Goal: Transaction & Acquisition: Purchase product/service

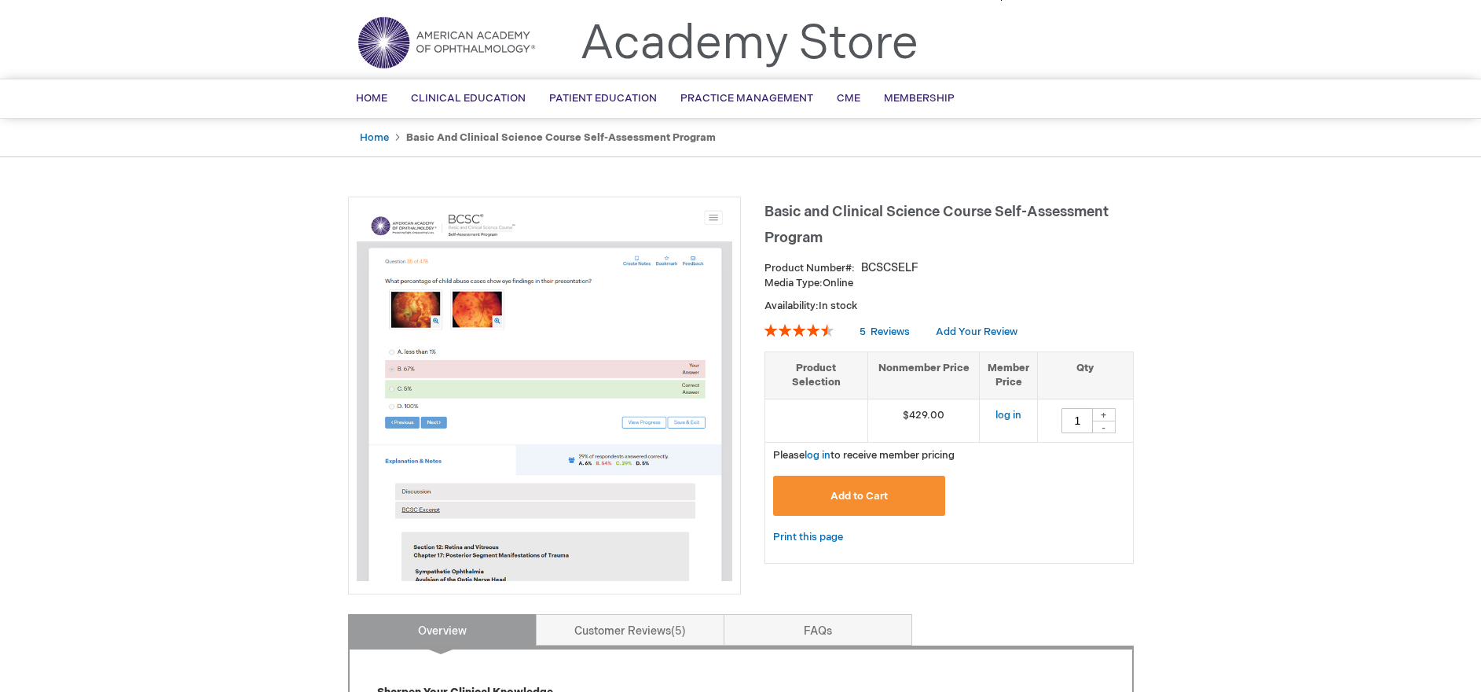
scroll to position [49, 0]
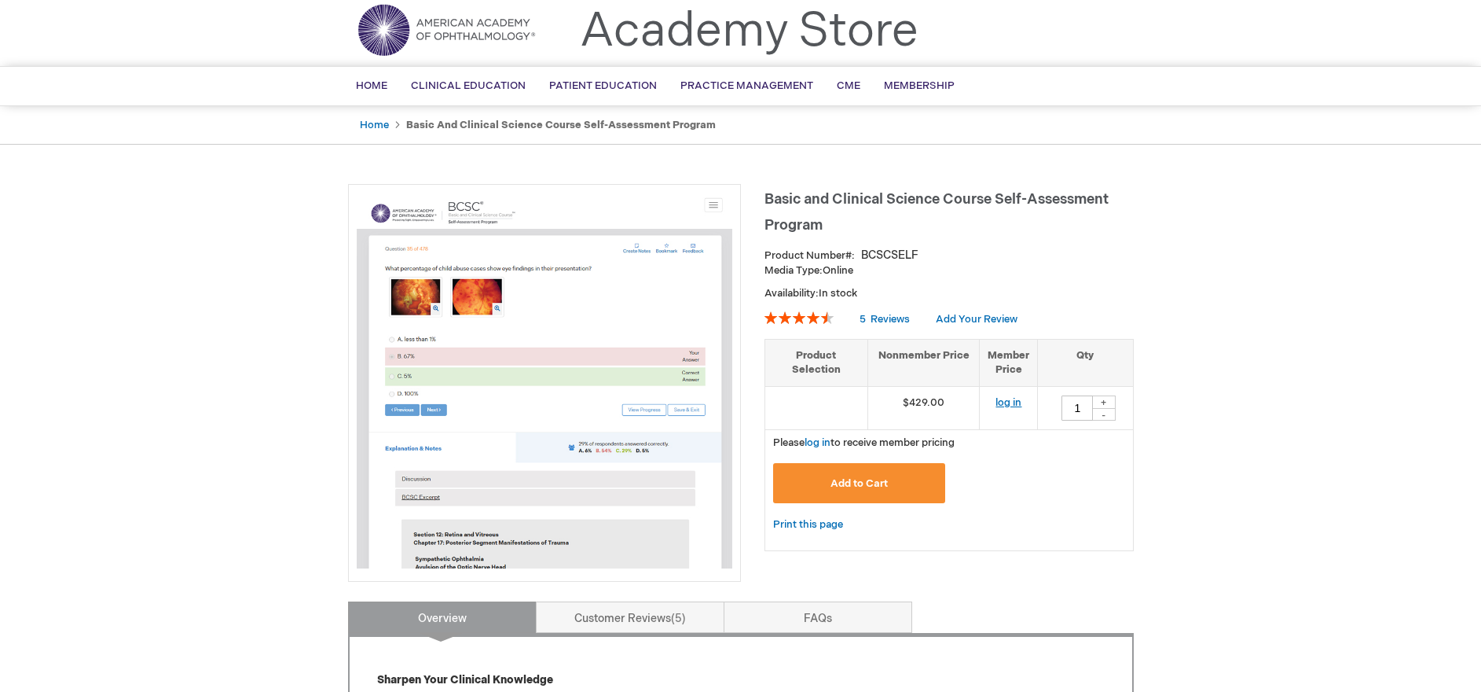
click at [1014, 403] on link "log in" at bounding box center [1009, 402] width 26 height 13
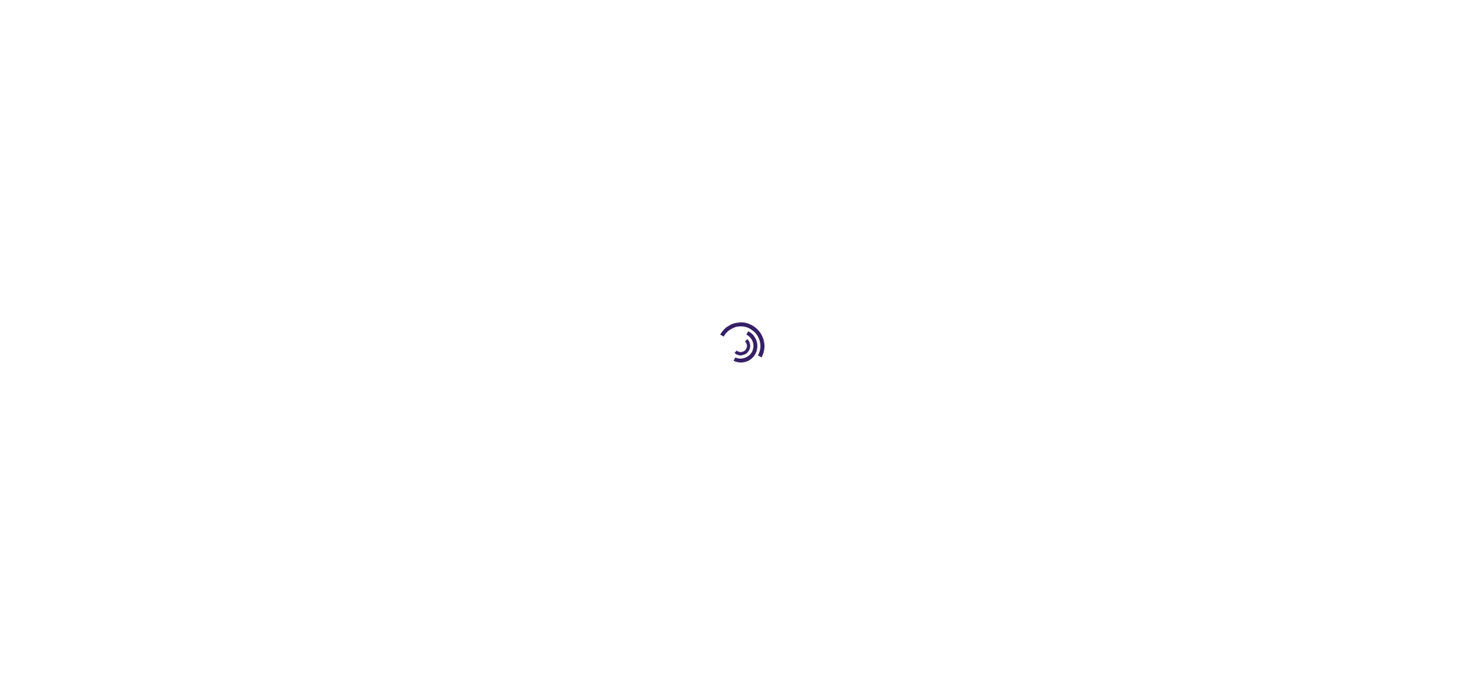
type input "1"
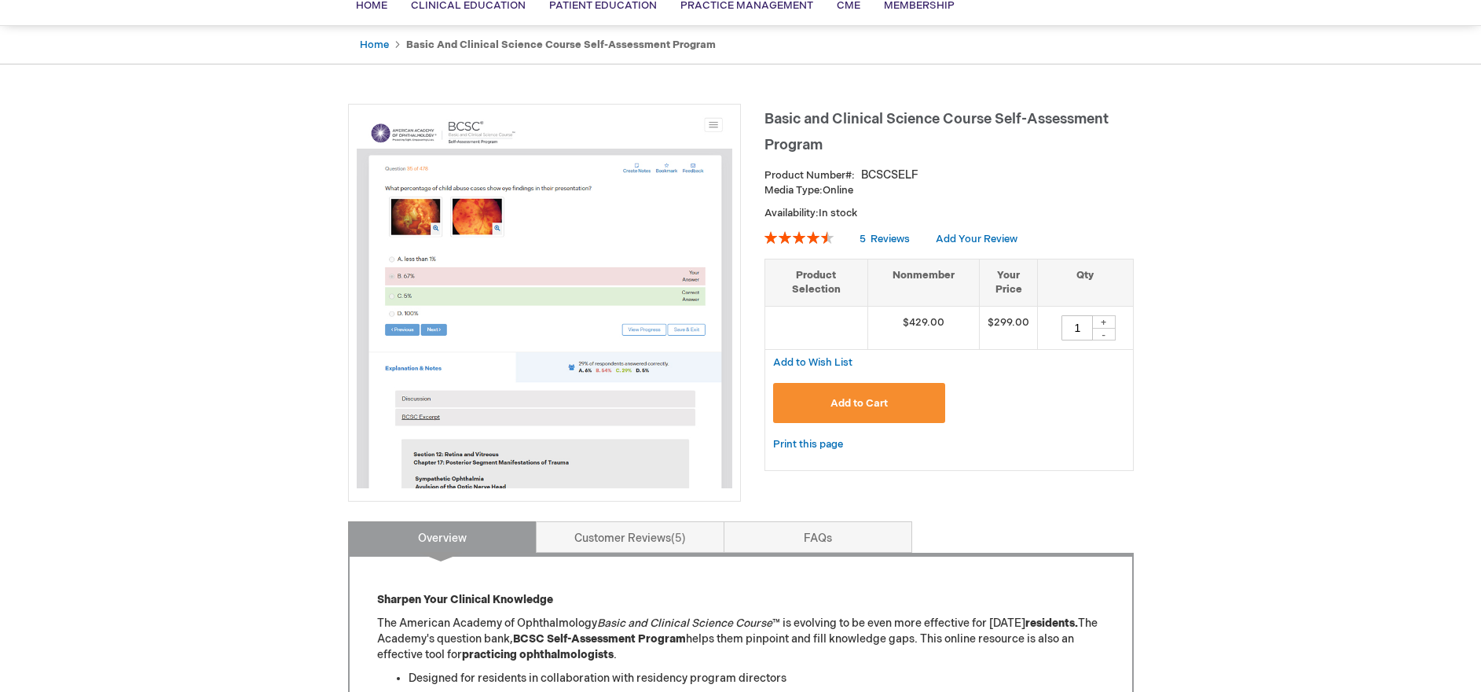
scroll to position [156, 0]
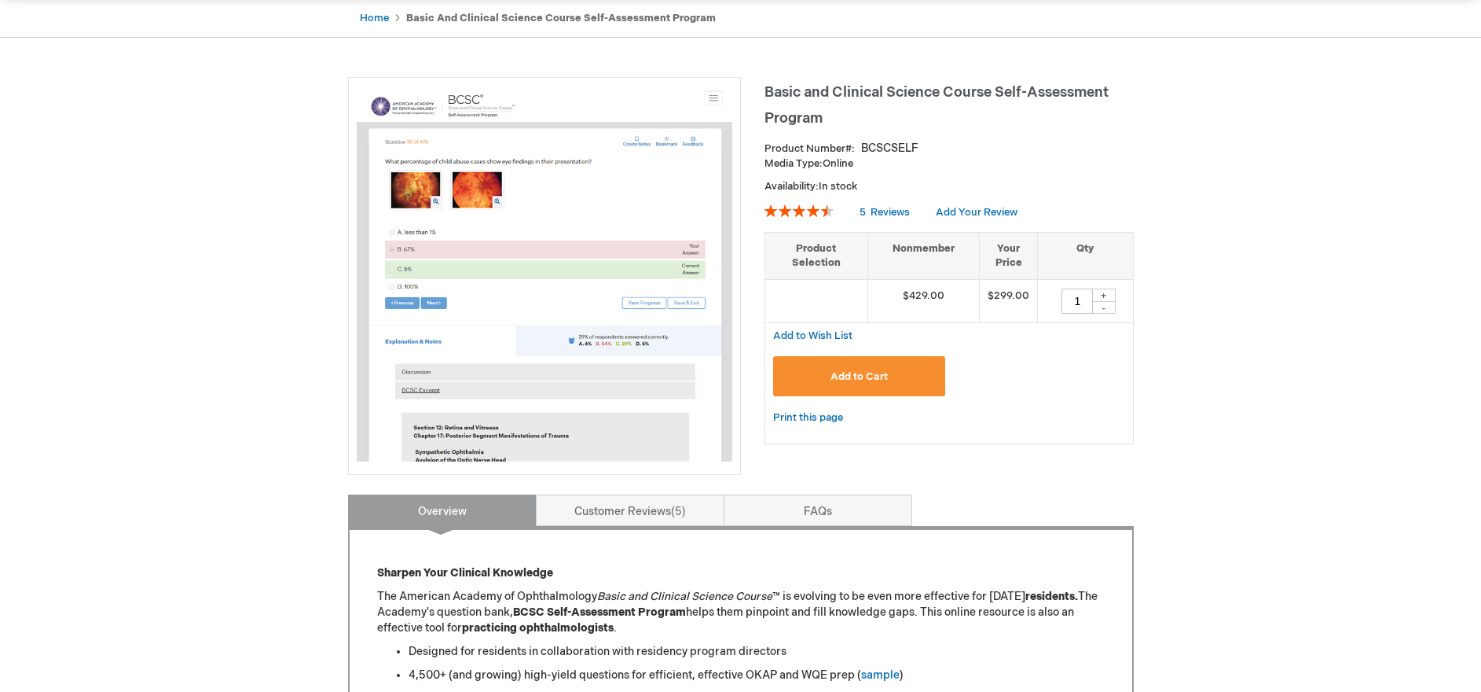
click at [1015, 295] on td "$299.00" at bounding box center [1009, 300] width 58 height 43
click at [915, 376] on button "Add to Cart" at bounding box center [859, 376] width 173 height 40
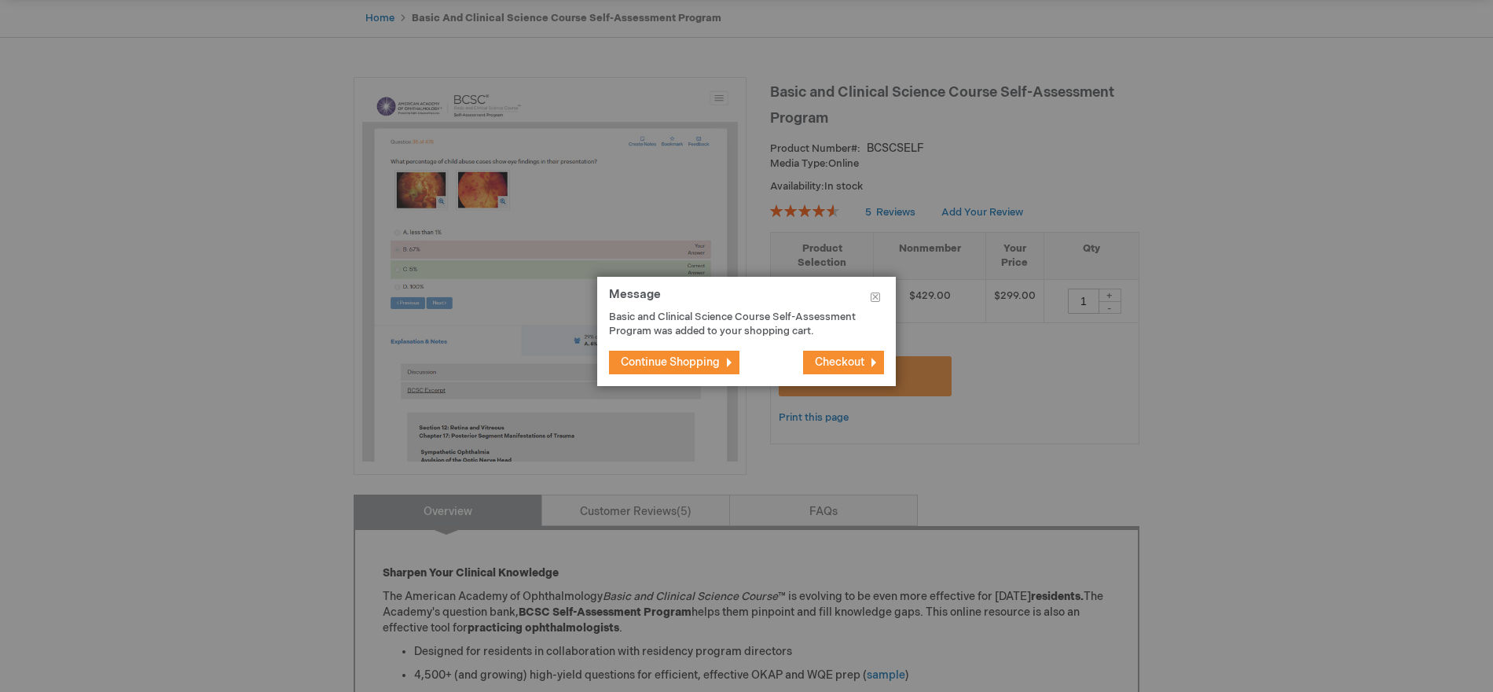
click at [651, 372] on button "Continue Shopping" at bounding box center [674, 362] width 130 height 24
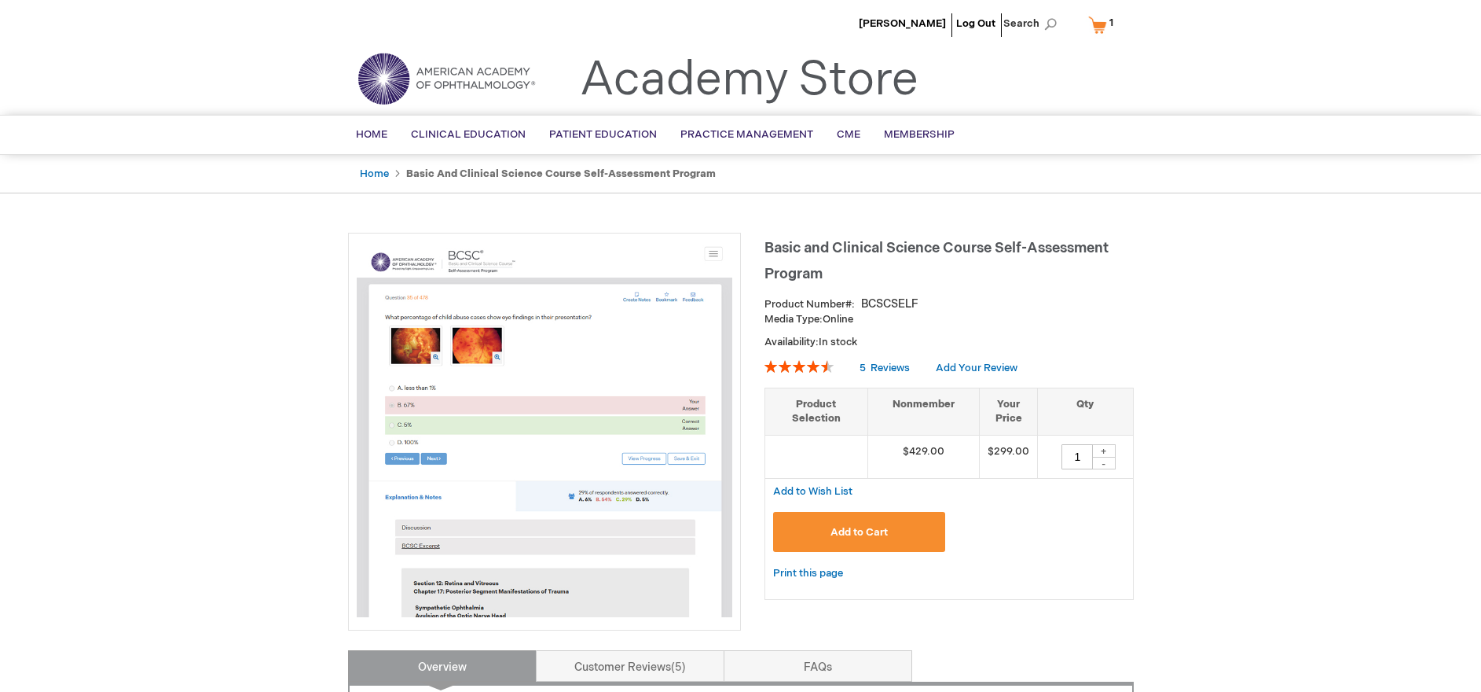
scroll to position [27, 0]
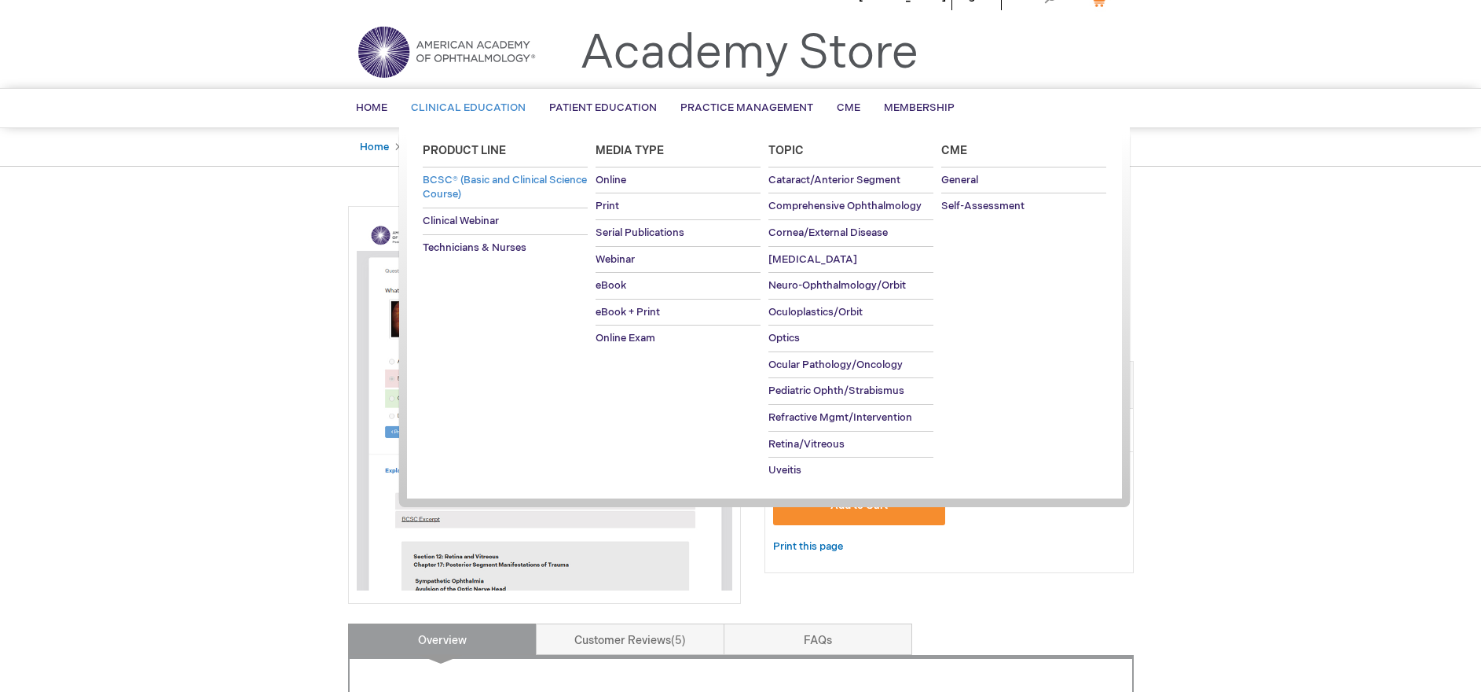
click at [501, 184] on span "BCSC® (Basic and Clinical Science Course)" at bounding box center [505, 188] width 164 height 28
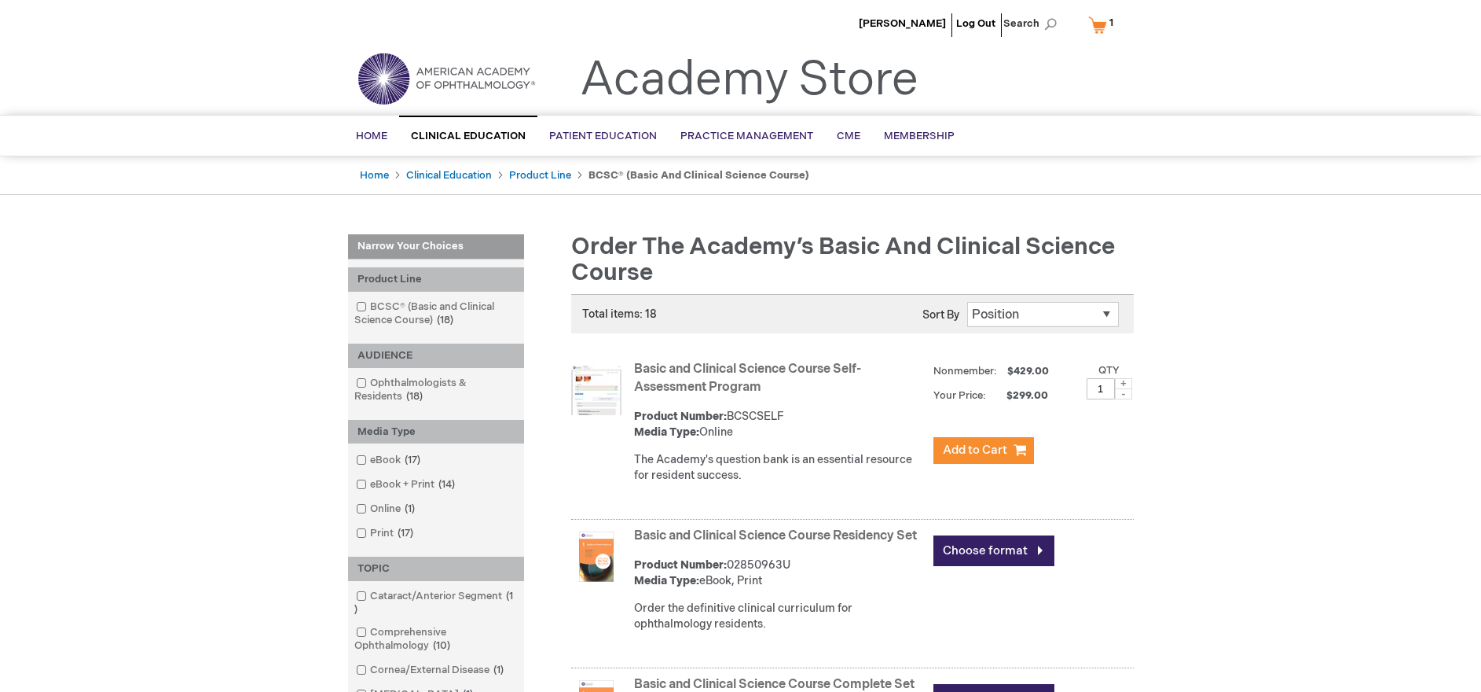
click at [1103, 29] on link "My Cart 1 1 items" at bounding box center [1104, 25] width 39 height 28
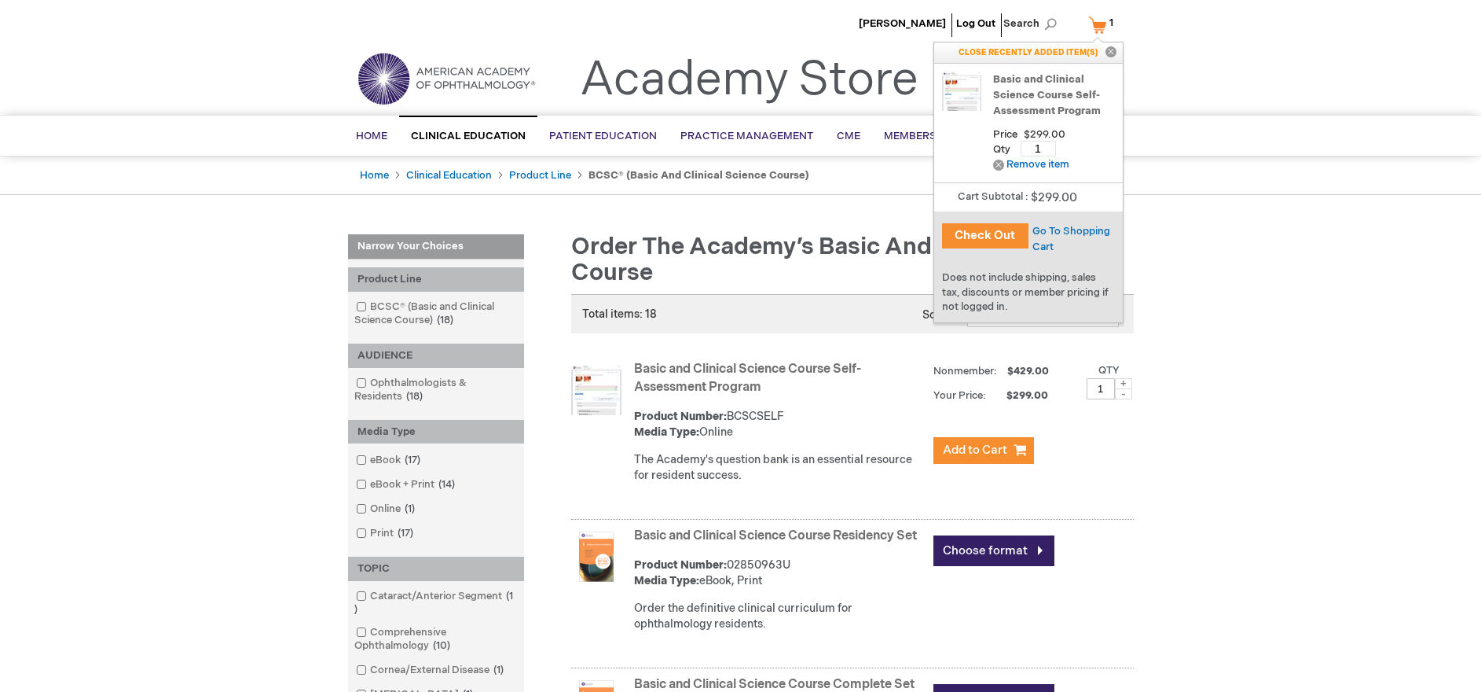
click at [982, 233] on button "Check Out" at bounding box center [985, 235] width 86 height 25
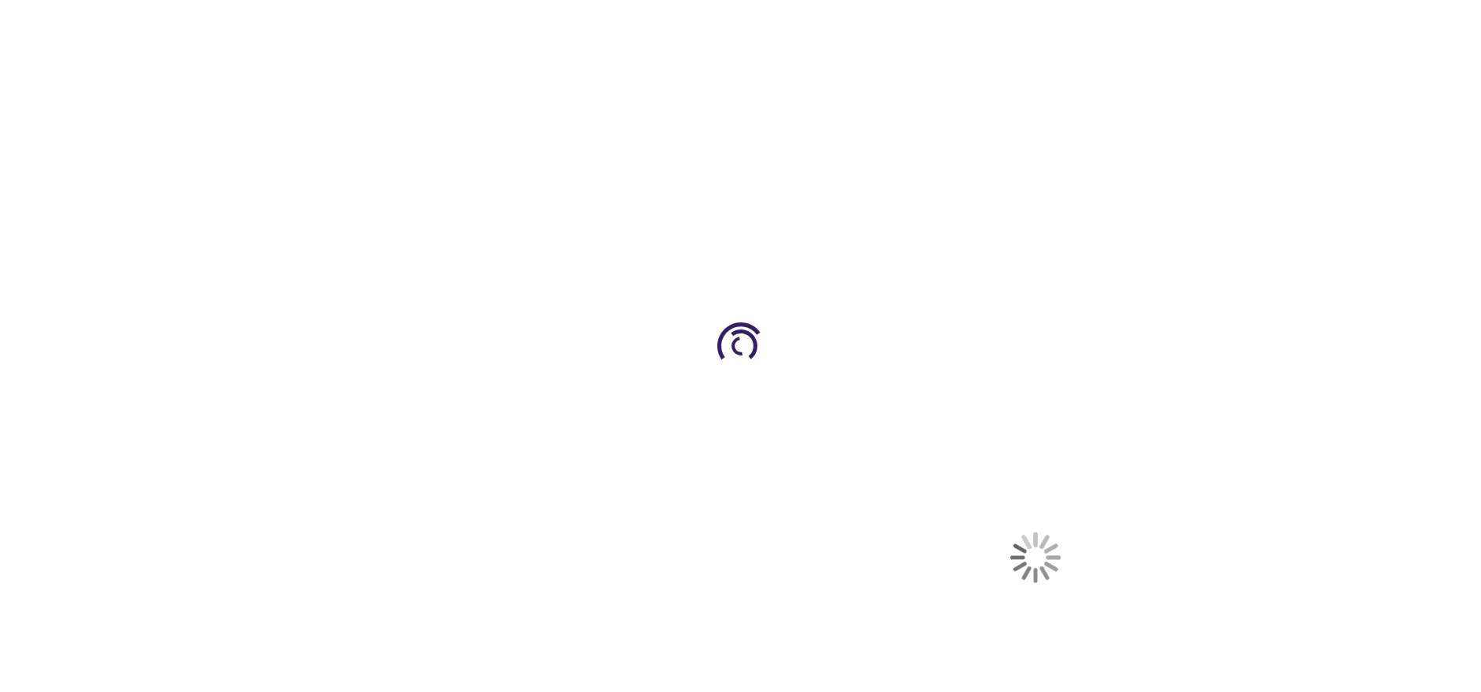
select select "US"
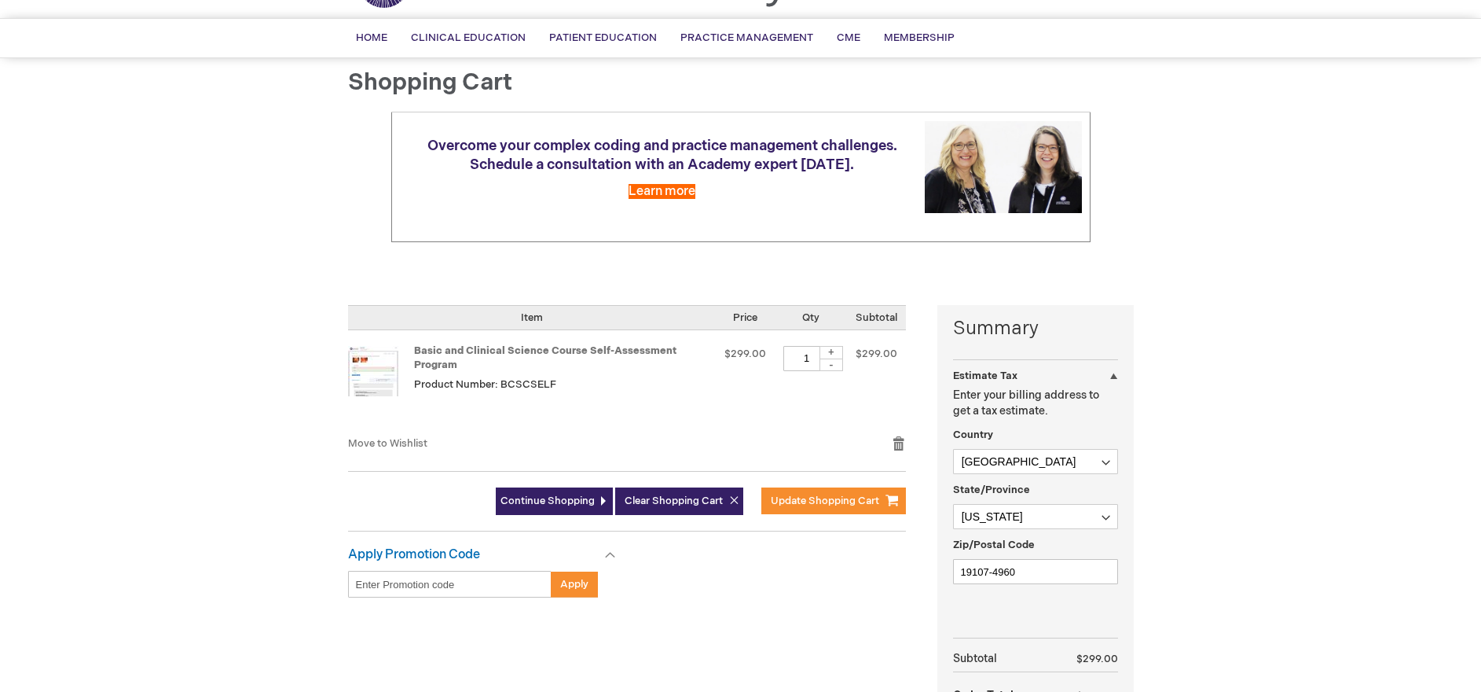
scroll to position [191, 0]
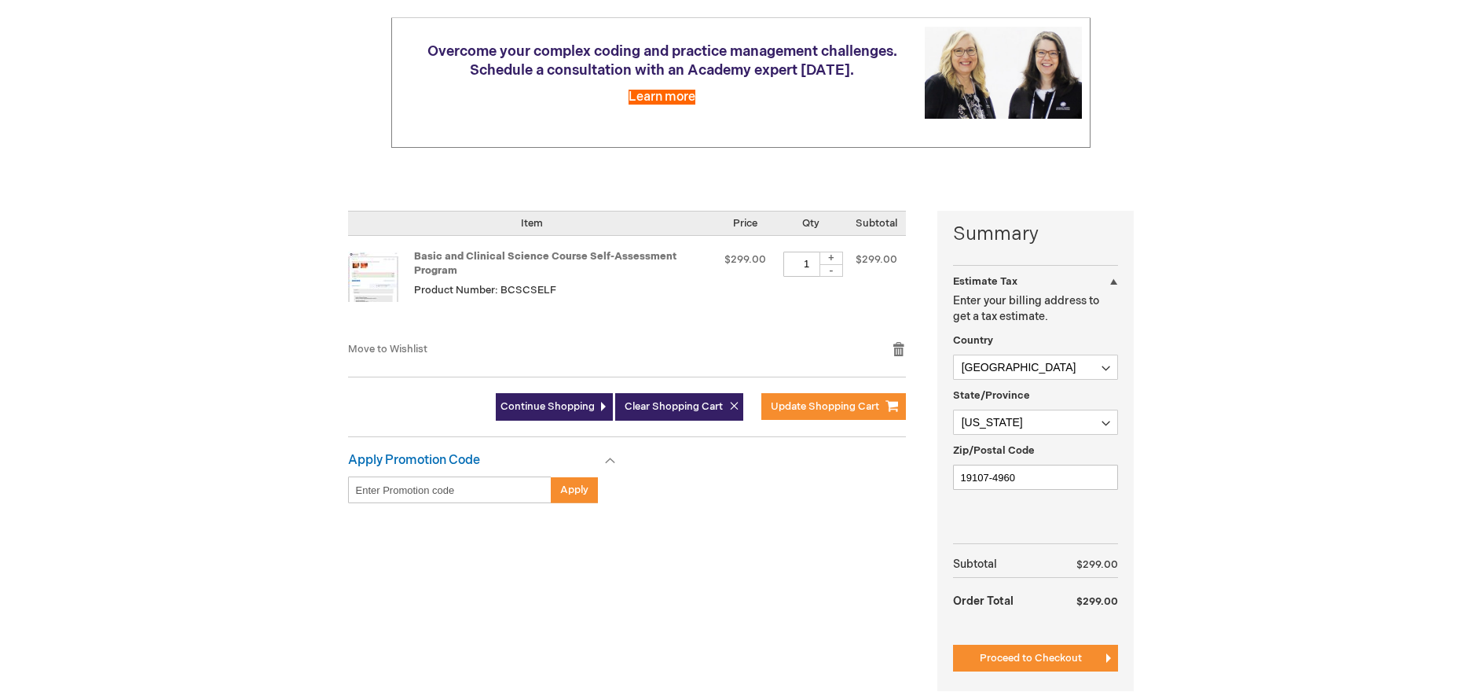
click at [0, 501] on div at bounding box center [0, 501] width 0 height 0
click at [1220, 81] on div "Miso Gostimir Log Out Search My Cart 1 1 items CLOSE RECENTLY ADDED ITEM(S) Clo…" at bounding box center [740, 410] width 1481 height 1202
click at [1044, 417] on select "Please select a region, state or province. Alabama Alaska American Samoa Arizon…" at bounding box center [1035, 421] width 165 height 25
select select "47"
click at [1169, 379] on div "Miso Gostimir Log Out Search My Cart 1 1 items CLOSE RECENTLY ADDED ITEM(S) Clo…" at bounding box center [740, 410] width 1481 height 1202
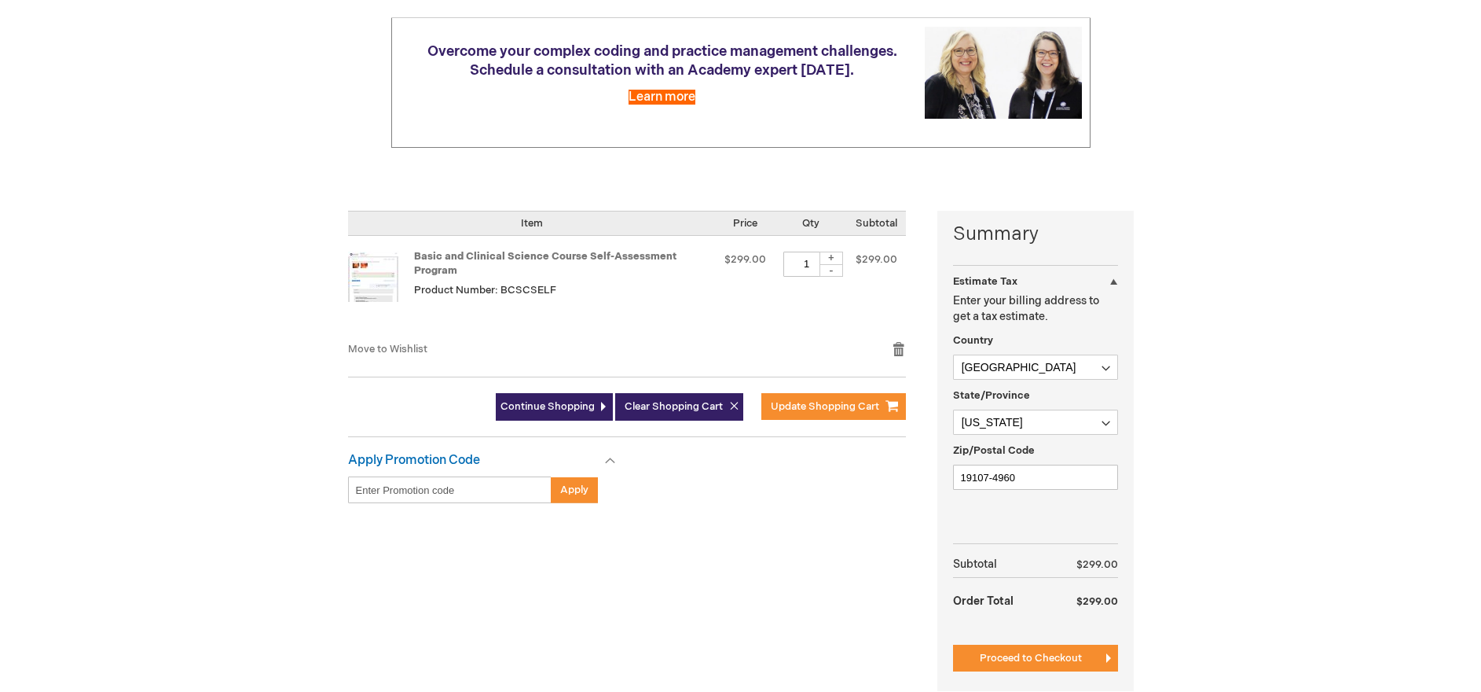
scroll to position [215, 0]
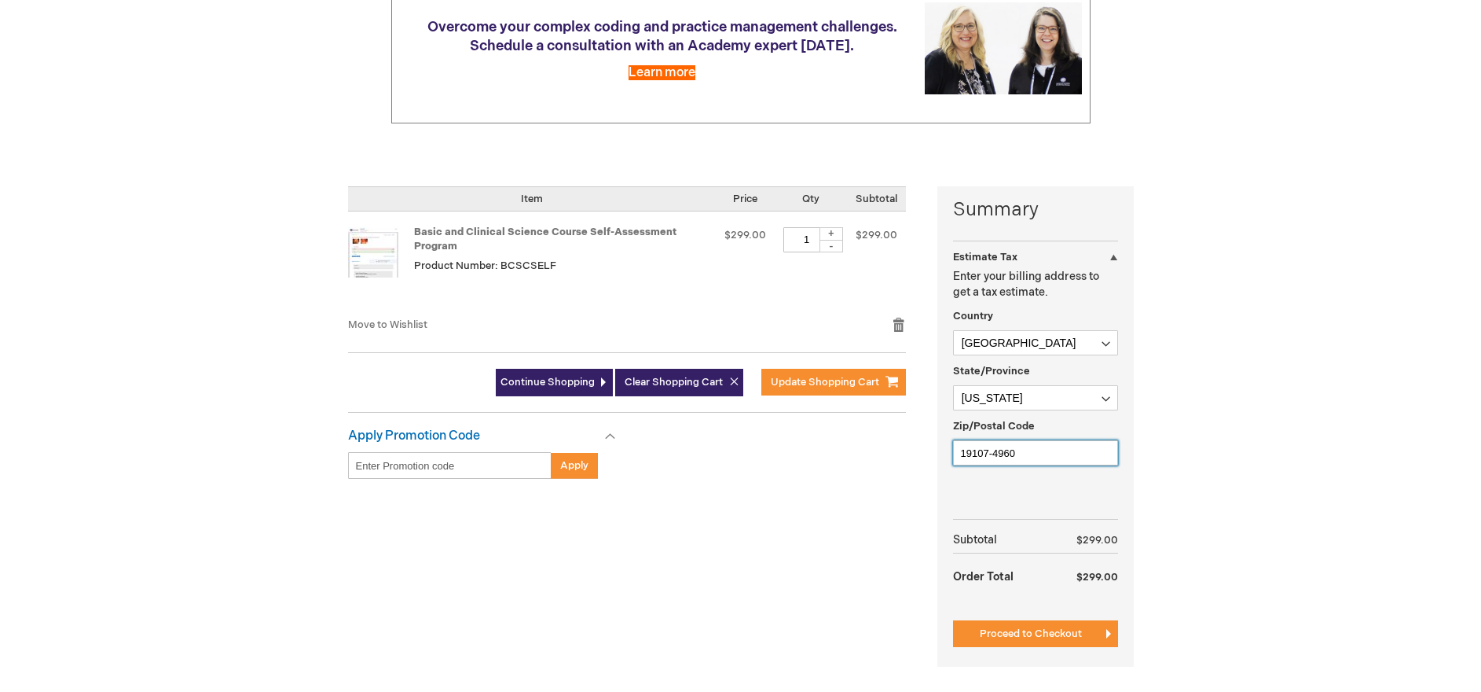
drag, startPoint x: 1059, startPoint y: 451, endPoint x: 180, endPoint y: 457, distance: 879.4
click at [190, 461] on div "Miso Gostimir Log Out Search My Cart 1 1 items CLOSE RECENTLY ADDED ITEM(S) Clo…" at bounding box center [740, 386] width 1481 height 1202
type input "44113"
click at [1242, 497] on div "Miso Gostimir Log Out Search My Cart 1 1 items CLOSE RECENTLY ADDED ITEM(S) Clo…" at bounding box center [740, 386] width 1481 height 1202
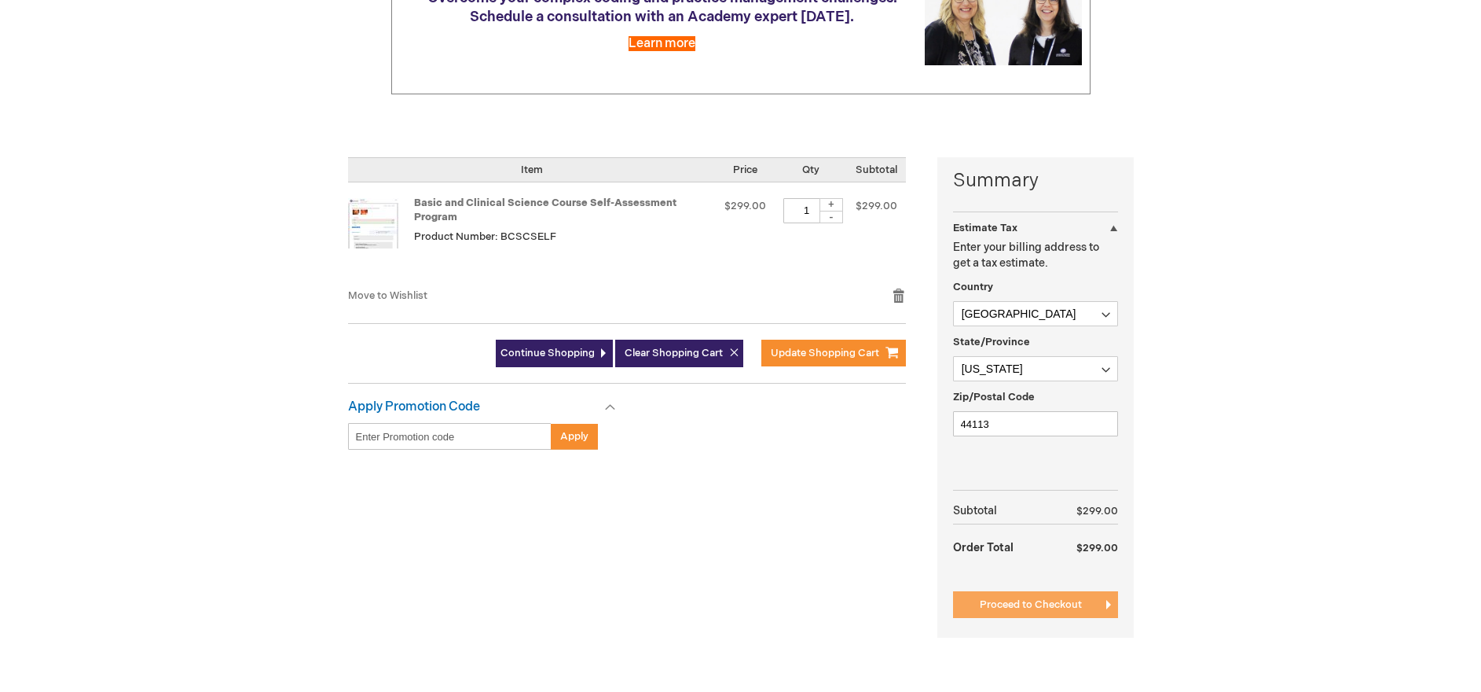
click at [1084, 591] on button "Proceed to Checkout" at bounding box center [1035, 604] width 165 height 27
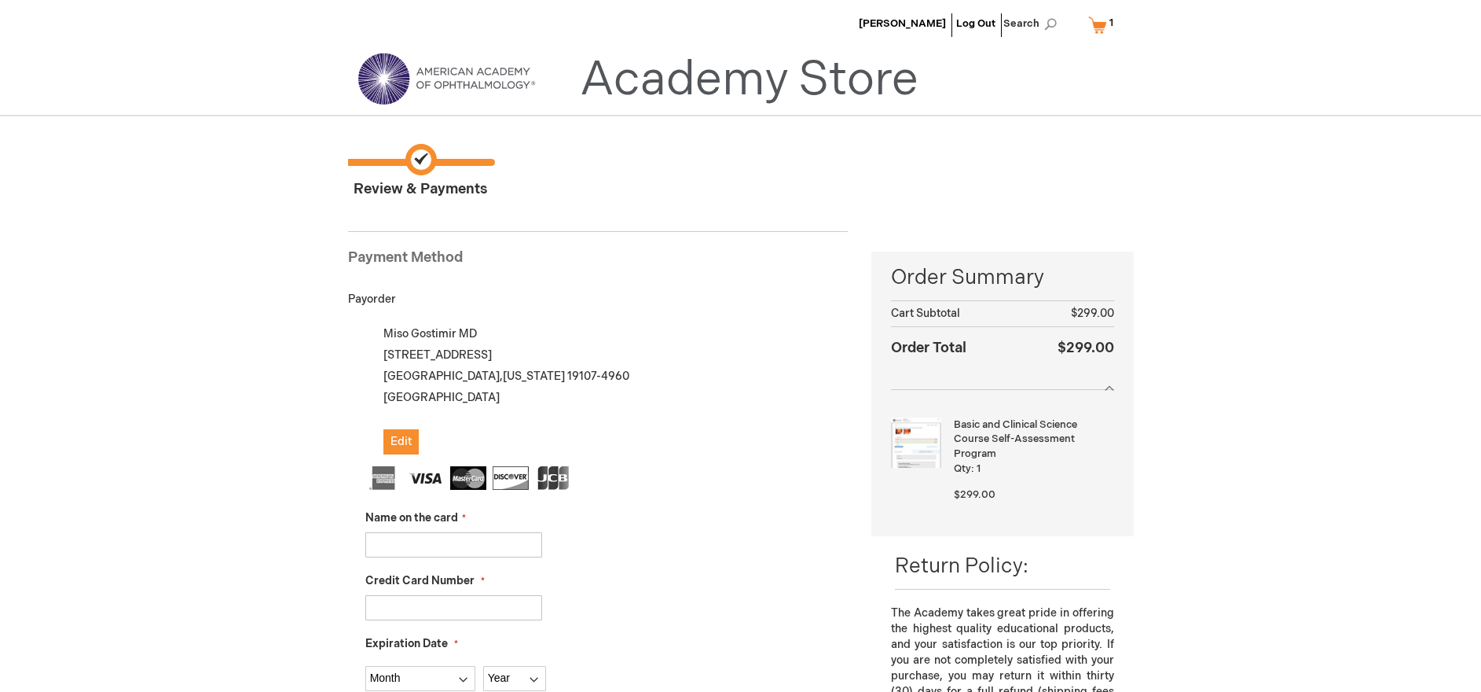
scroll to position [1, 0]
click at [705, 304] on div "Payorder" at bounding box center [598, 298] width 501 height 47
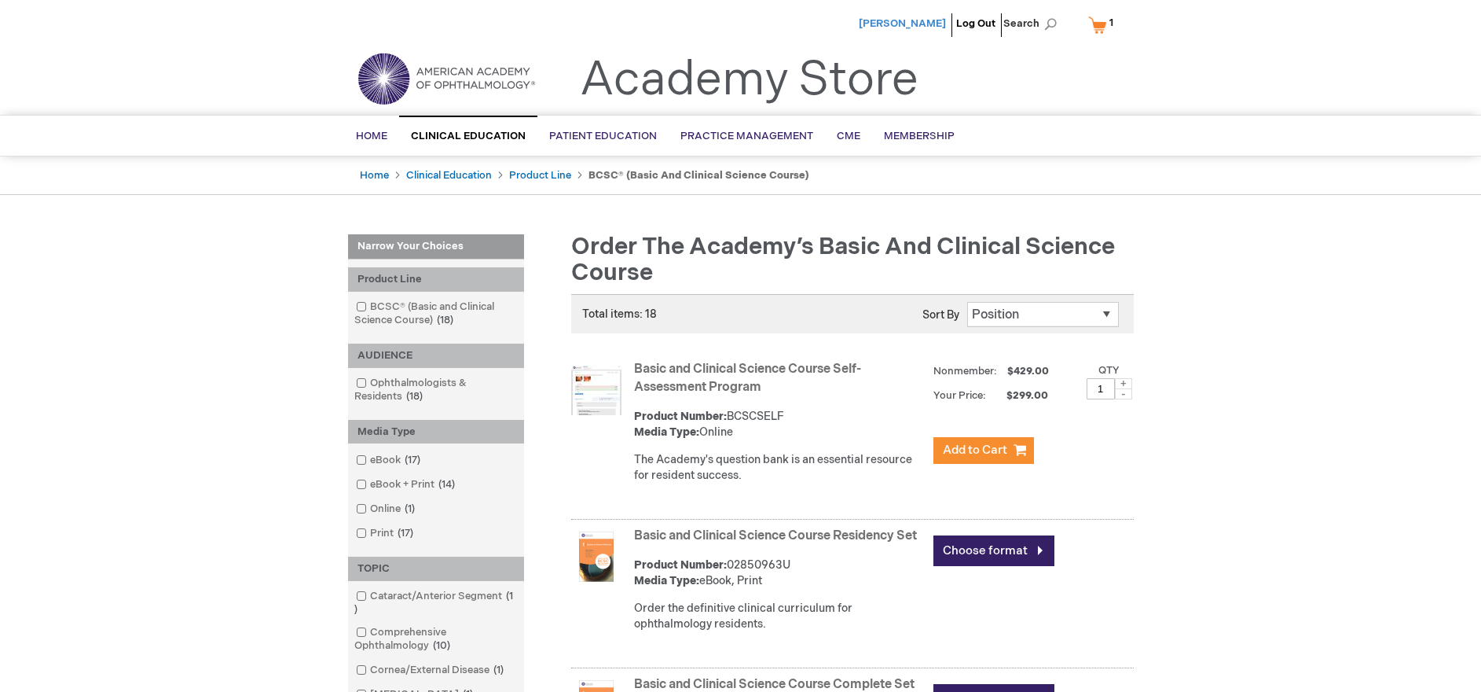
click at [890, 23] on span "[PERSON_NAME]" at bounding box center [902, 23] width 87 height 13
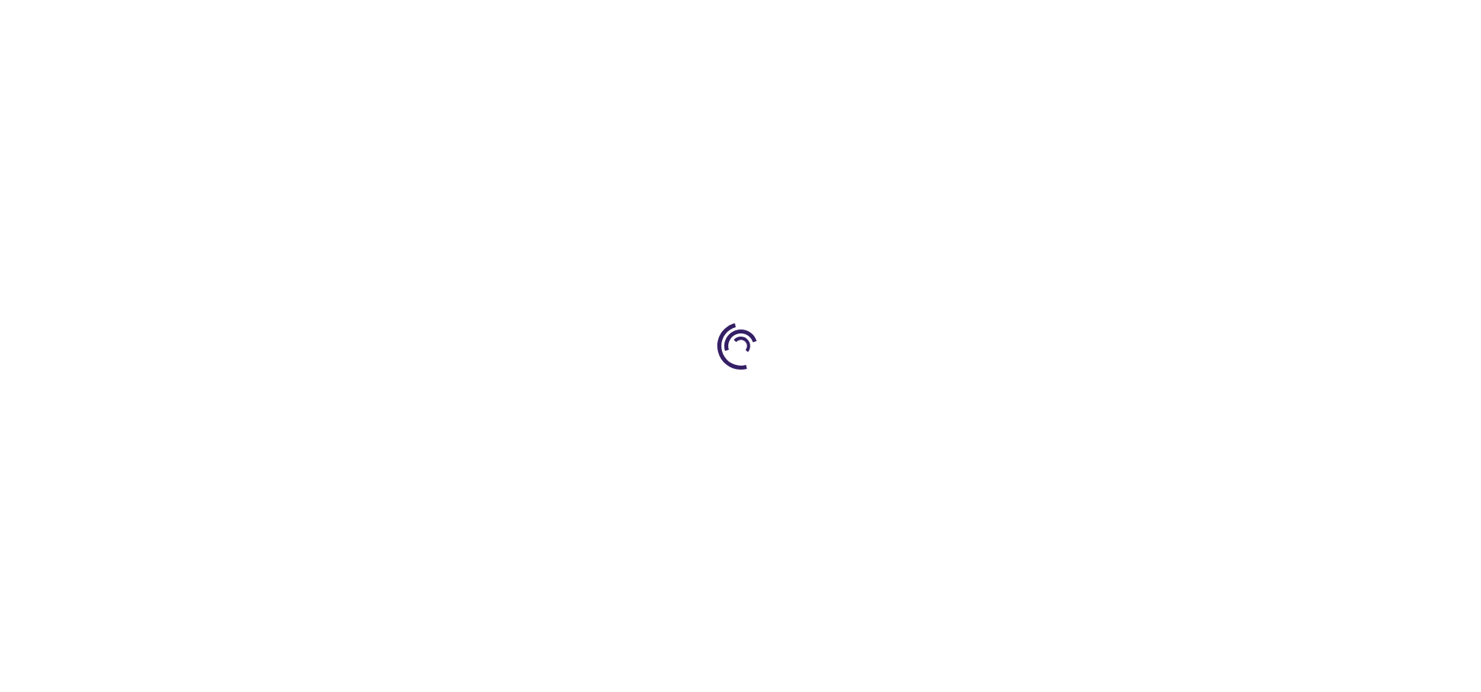
type input "1"
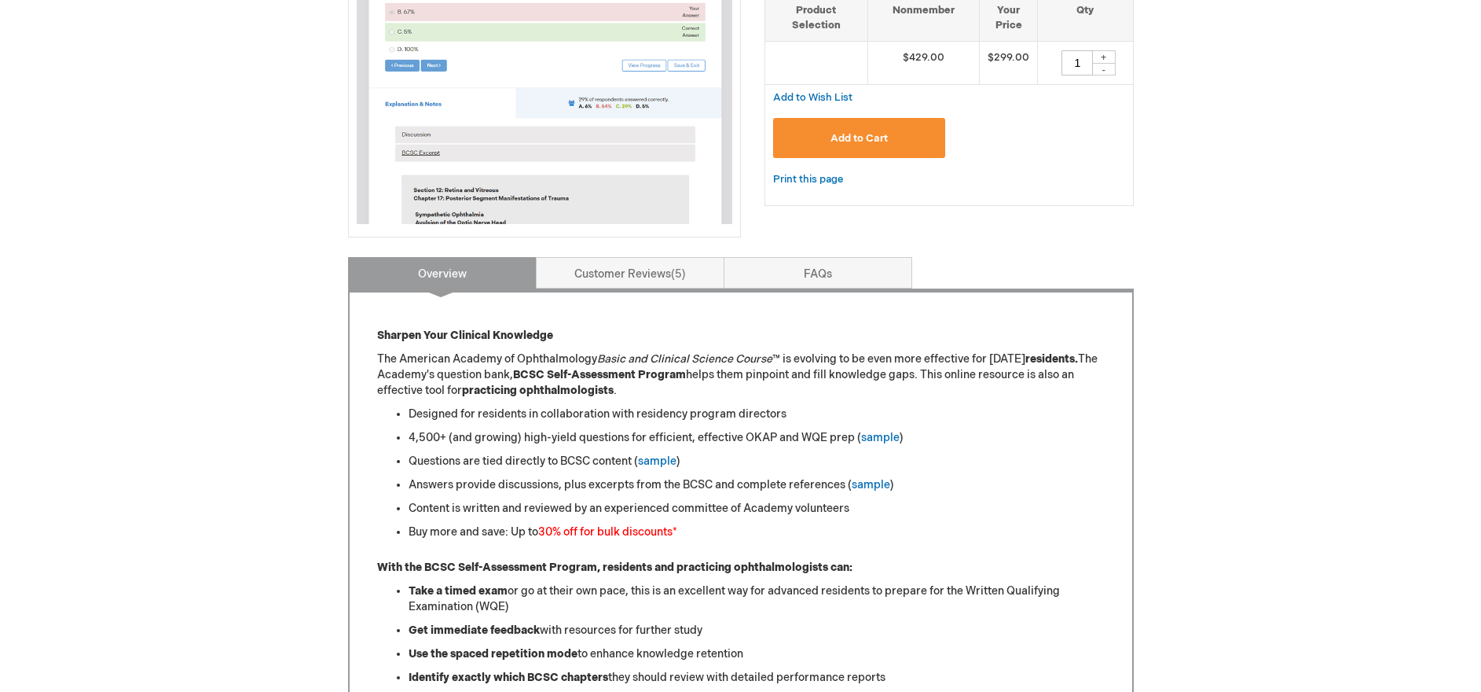
scroll to position [463, 0]
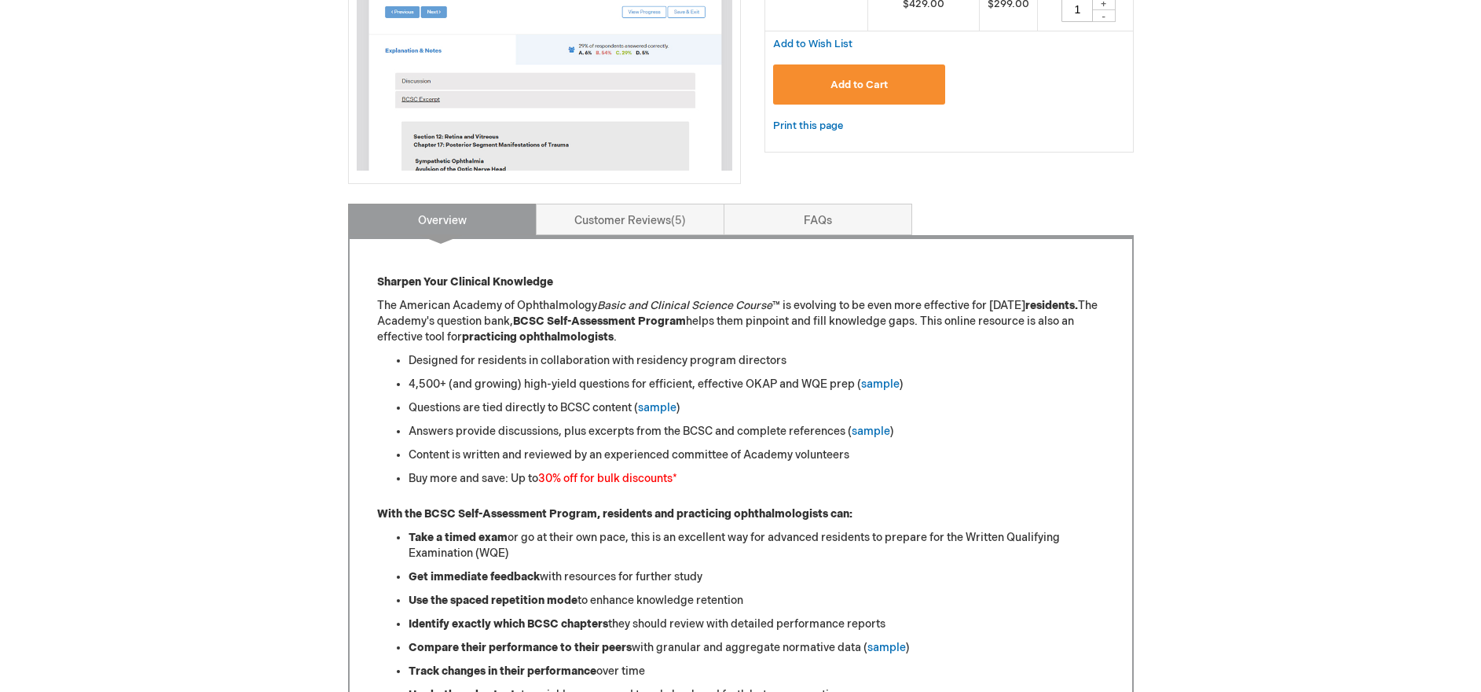
click at [562, 400] on li "Questions are tied directly to BCSC content ( sample )" at bounding box center [757, 408] width 696 height 16
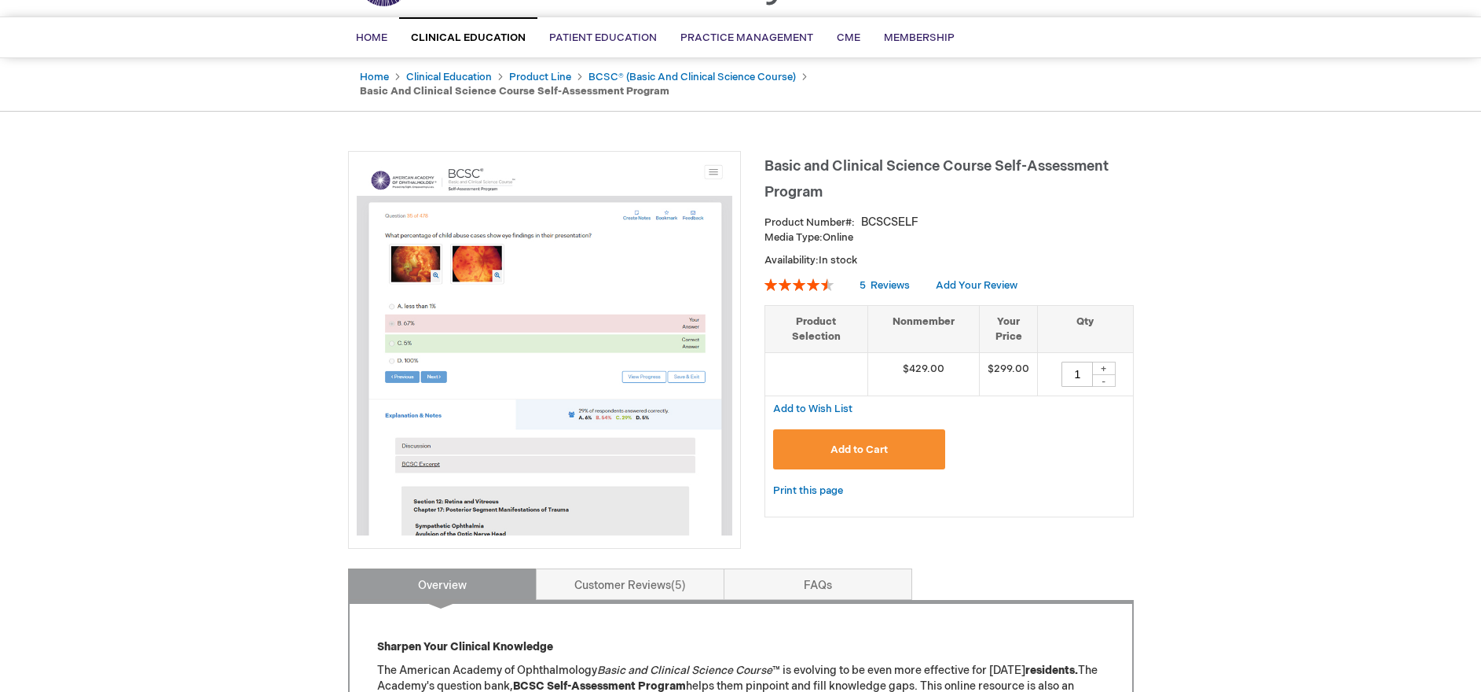
scroll to position [0, 0]
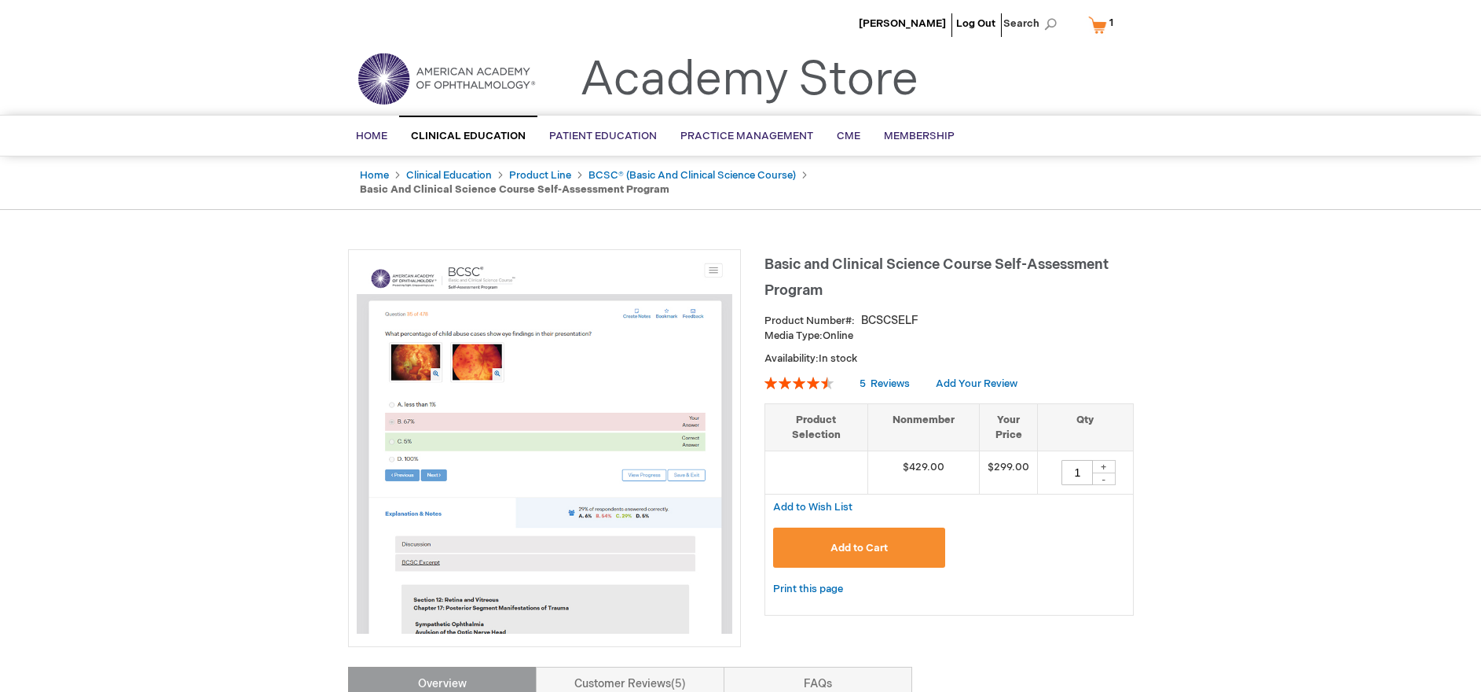
click at [1113, 22] on span "1" at bounding box center [1112, 23] width 4 height 13
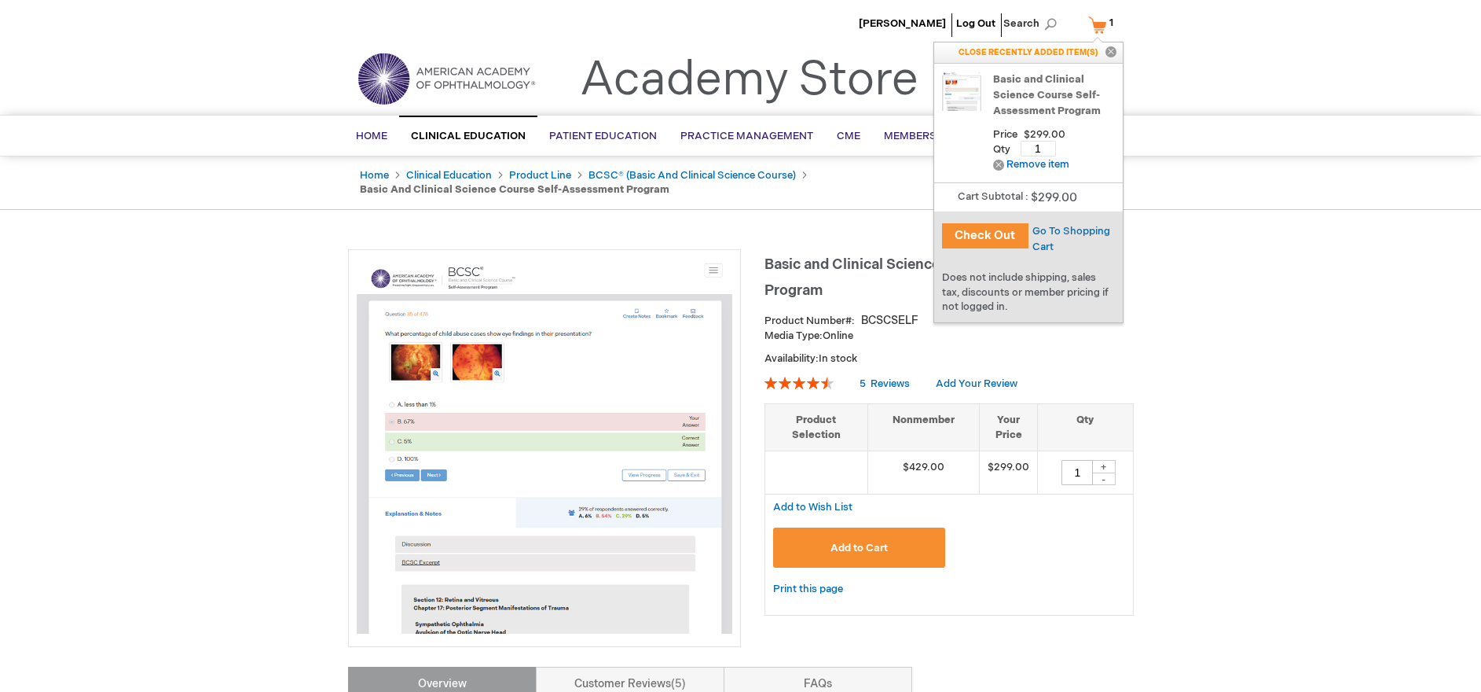
click at [1012, 228] on button "Check Out" at bounding box center [985, 235] width 86 height 25
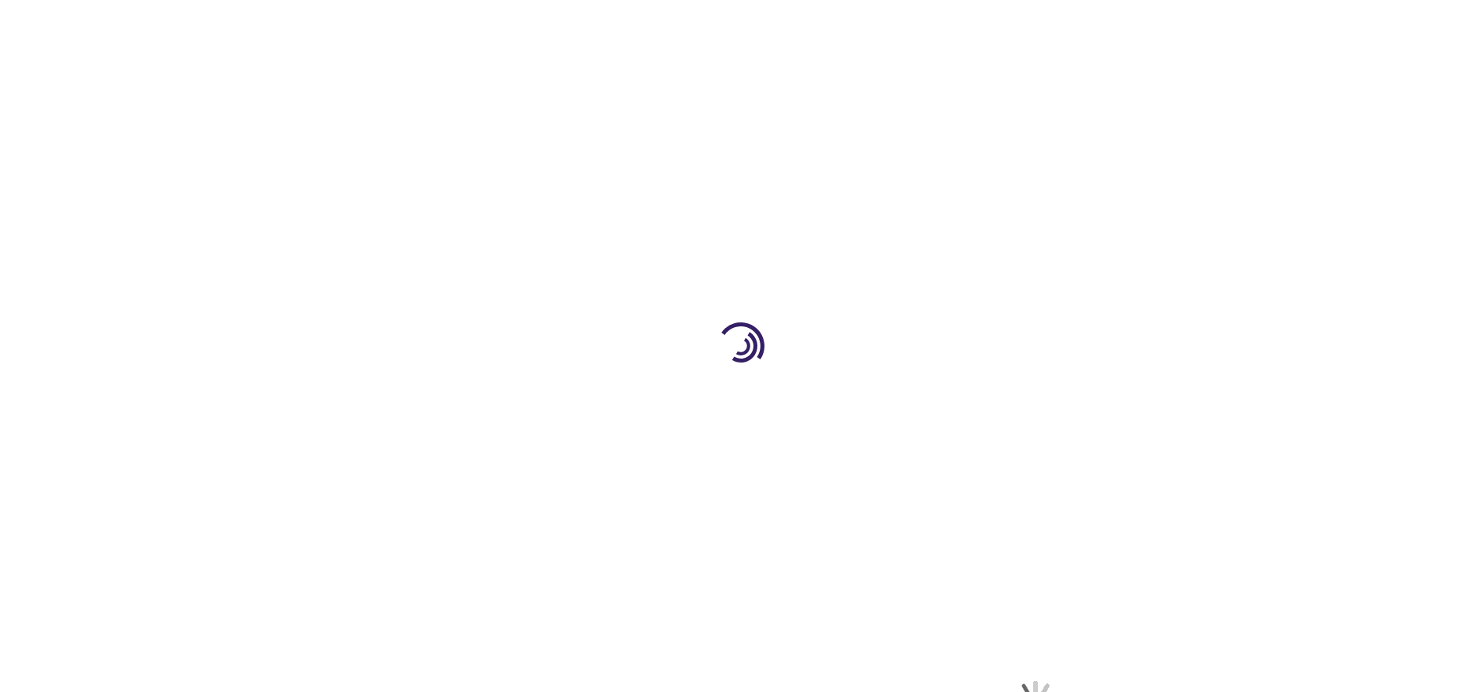
select select "US"
select select "47"
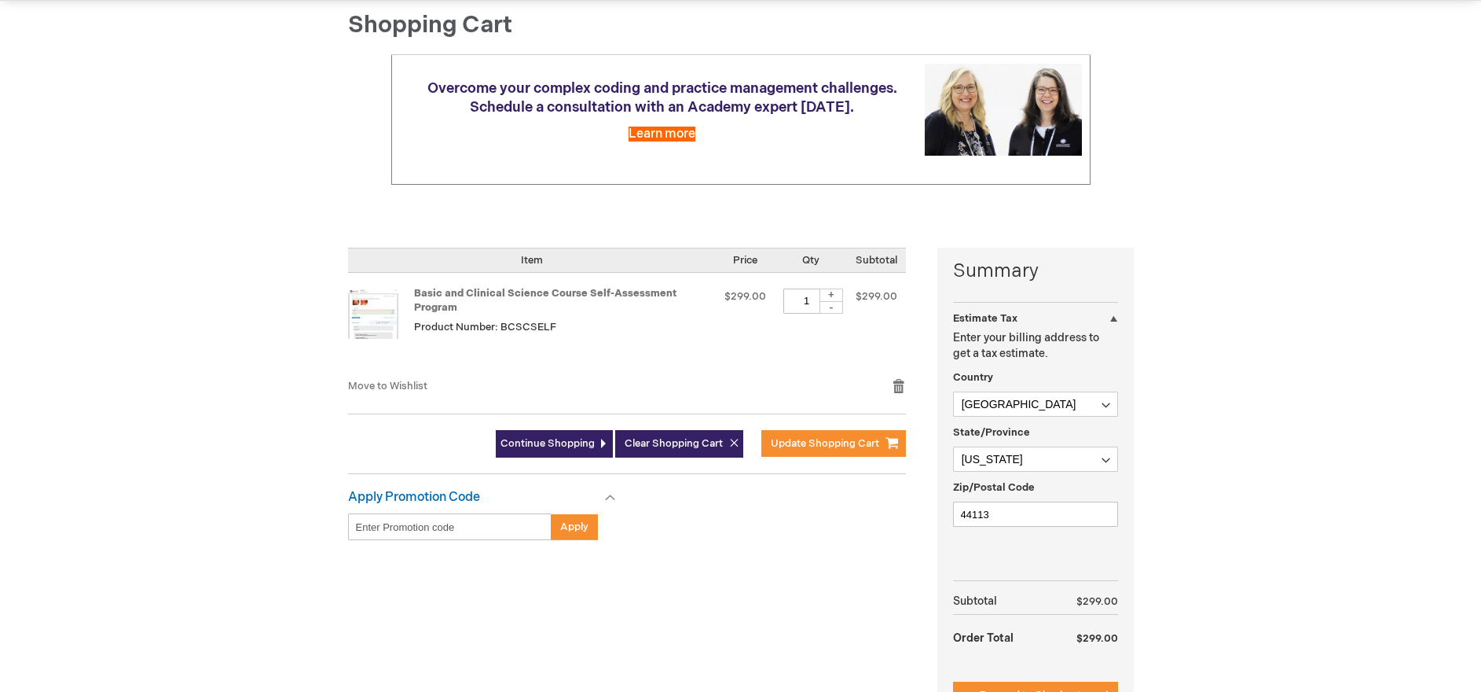
scroll to position [182, 0]
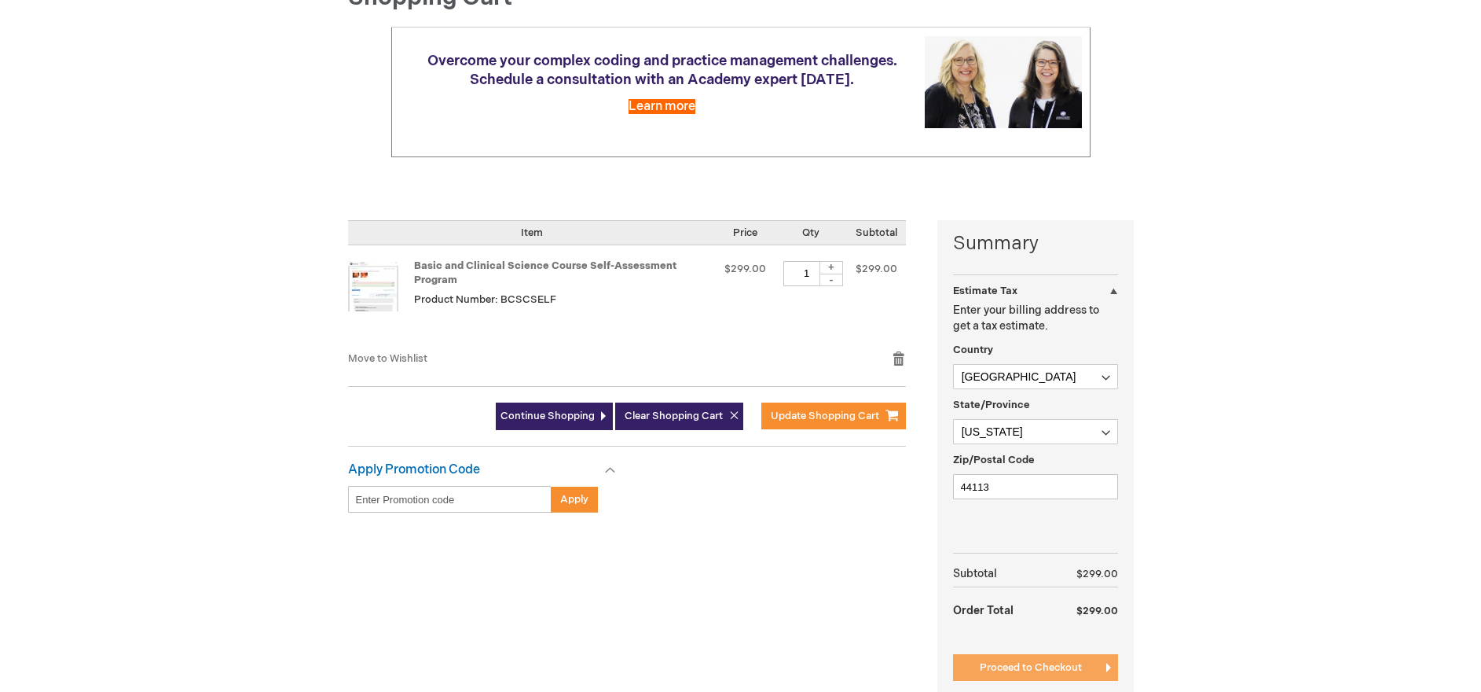
click at [1010, 670] on span "Proceed to Checkout" at bounding box center [1031, 667] width 102 height 13
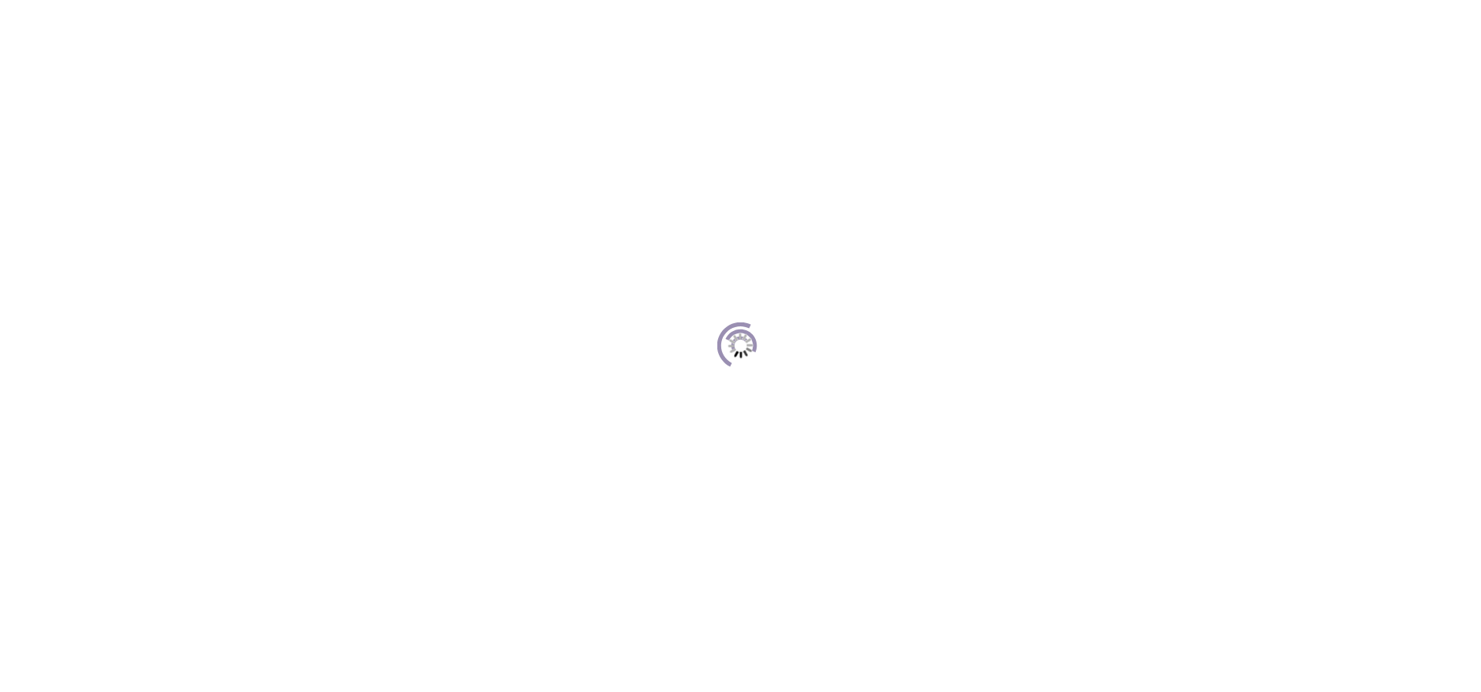
scroll to position [144, 0]
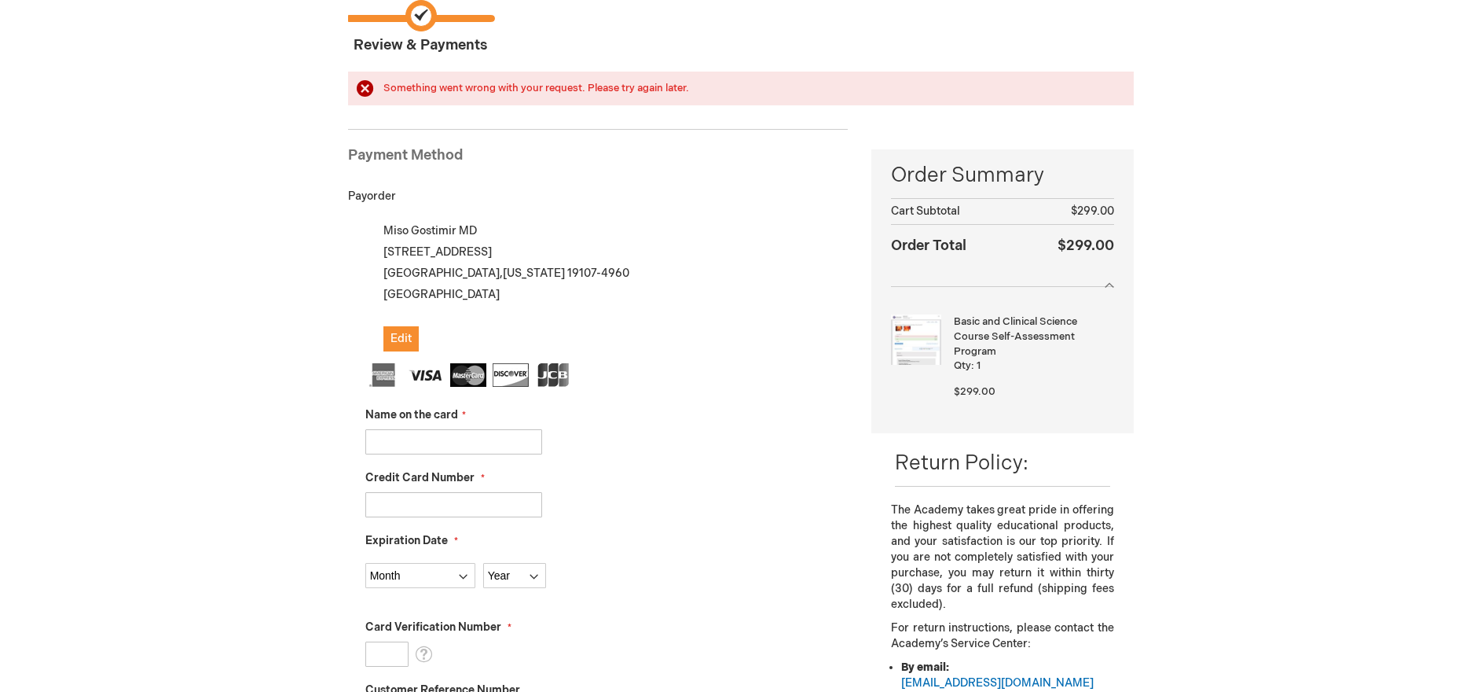
click at [689, 453] on div at bounding box center [606, 441] width 483 height 25
click at [400, 339] on span "Edit" at bounding box center [401, 338] width 21 height 13
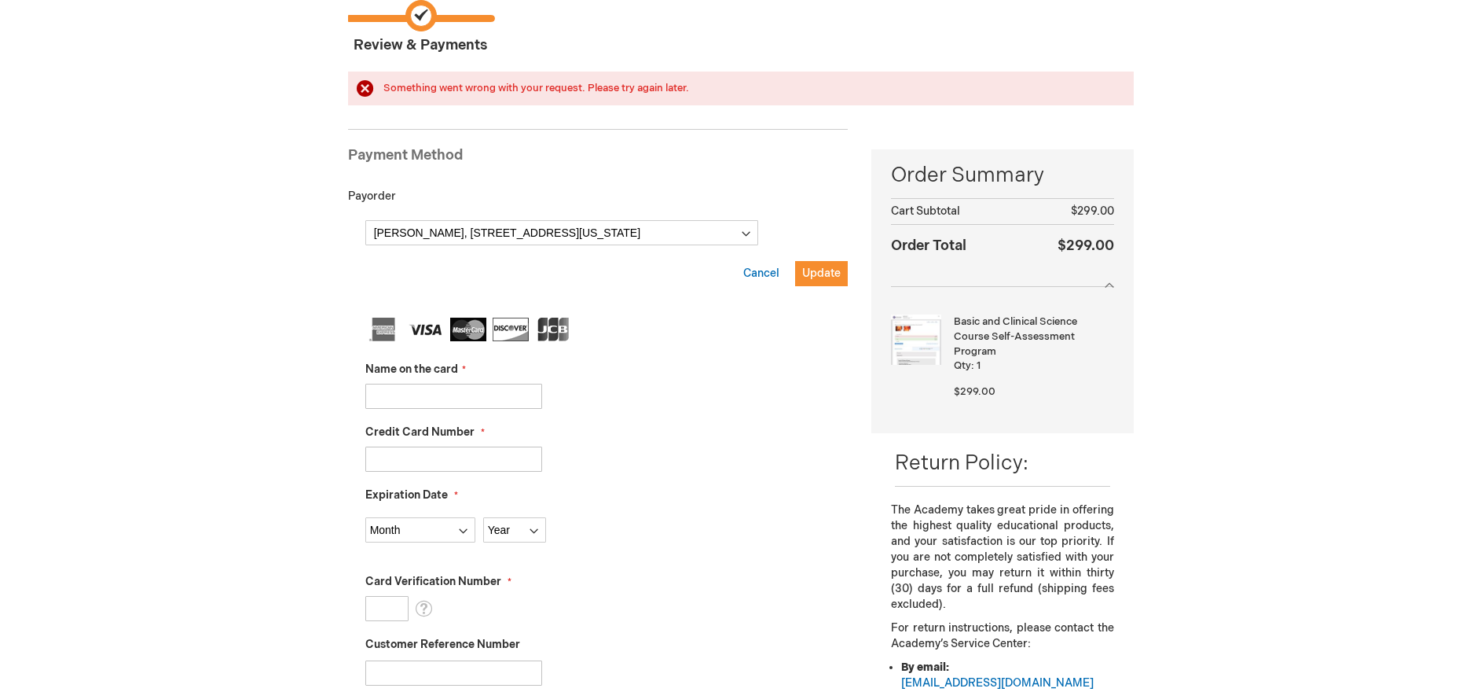
click at [524, 245] on div "Miso Gostimir, 1213 Walnut St Apt 2113 , Philadelphia, Pennsylvania 19107-4960,…" at bounding box center [561, 232] width 393 height 25
click at [538, 238] on select "Miso Gostimir, 1213 Walnut St Apt 2113 , Philadelphia, Pennsylvania 19107-4960,…" at bounding box center [561, 232] width 393 height 25
select select
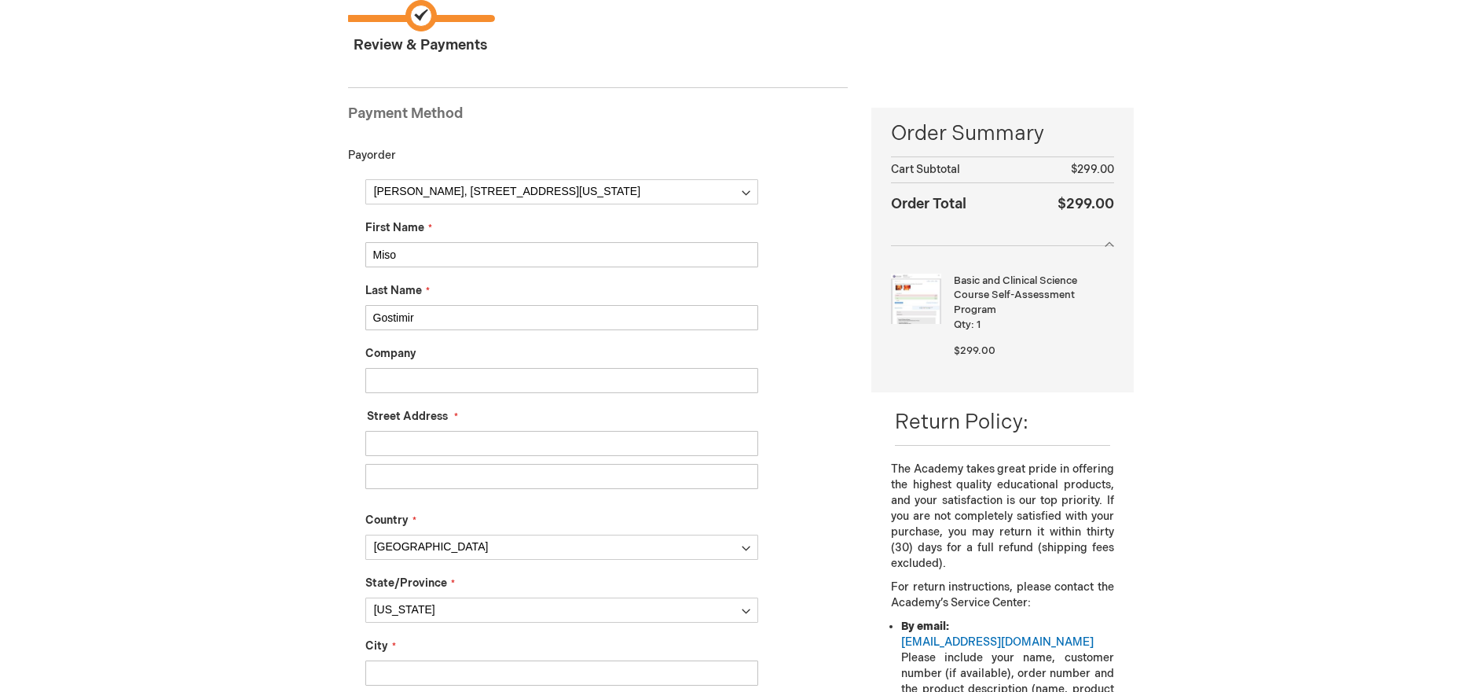
click at [456, 436] on input "Street Address: Line 1" at bounding box center [561, 443] width 393 height 25
type input "2075 W 25th Street"
type input "Apartment 511"
type input "Cleveland"
type input "mgostimi@uwo.ca"
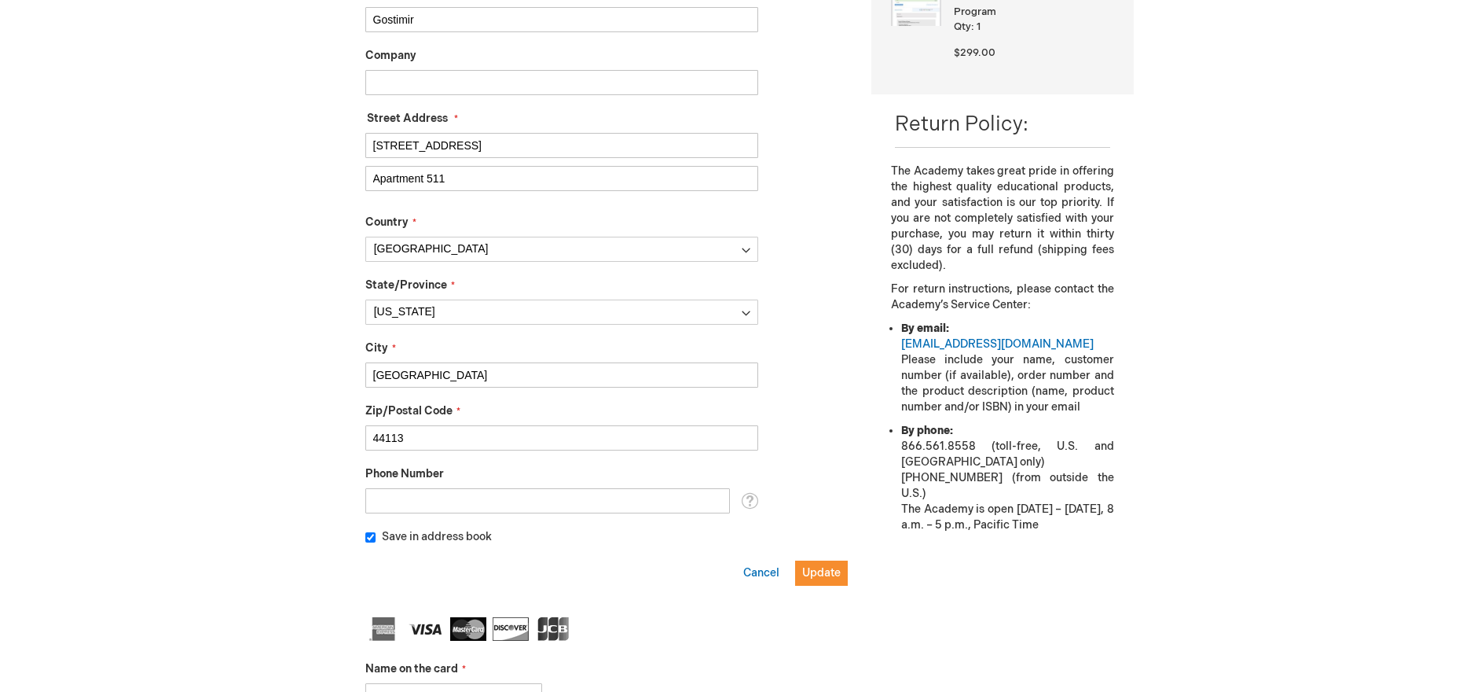
scroll to position [375, 0]
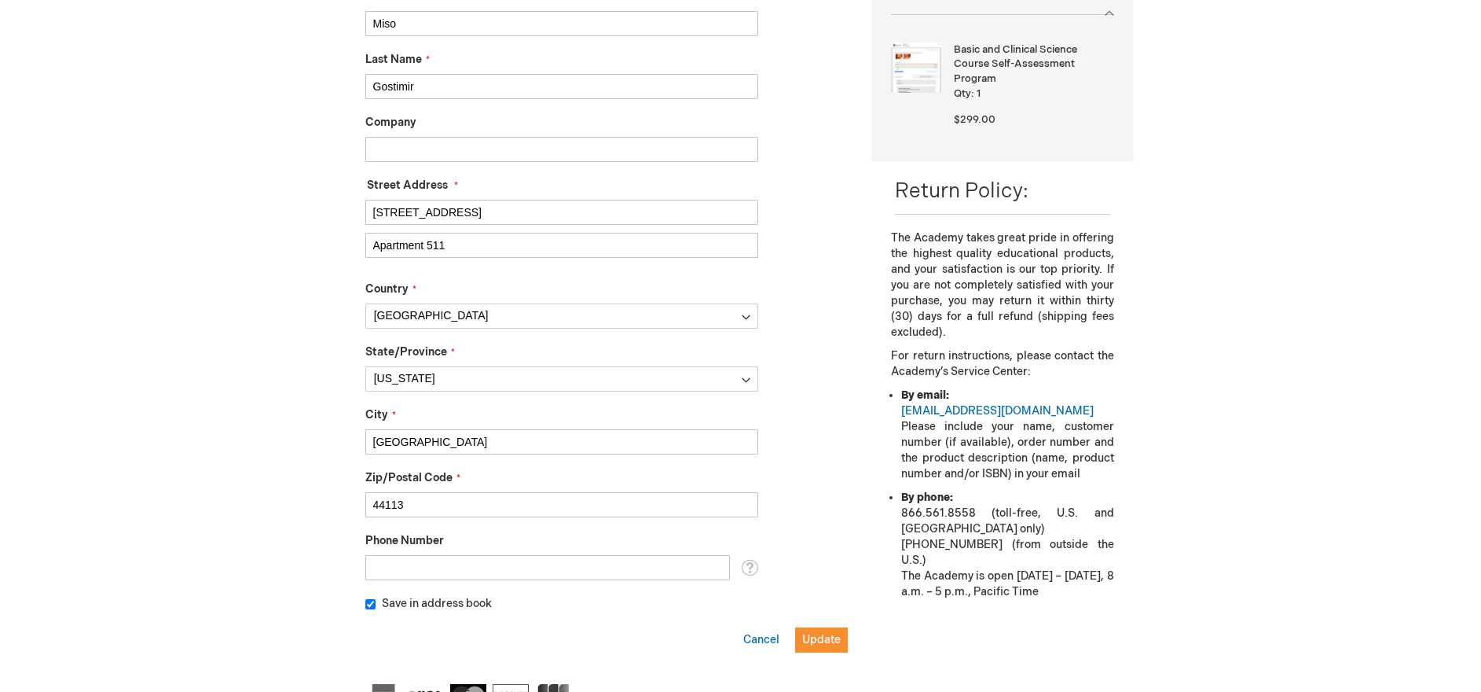
click at [651, 575] on input "Phone Number" at bounding box center [547, 567] width 365 height 25
type input "6133142557"
type input "Wills Eye Hospital"
click at [573, 141] on input "Wills Eye Hospital" at bounding box center [561, 149] width 393 height 25
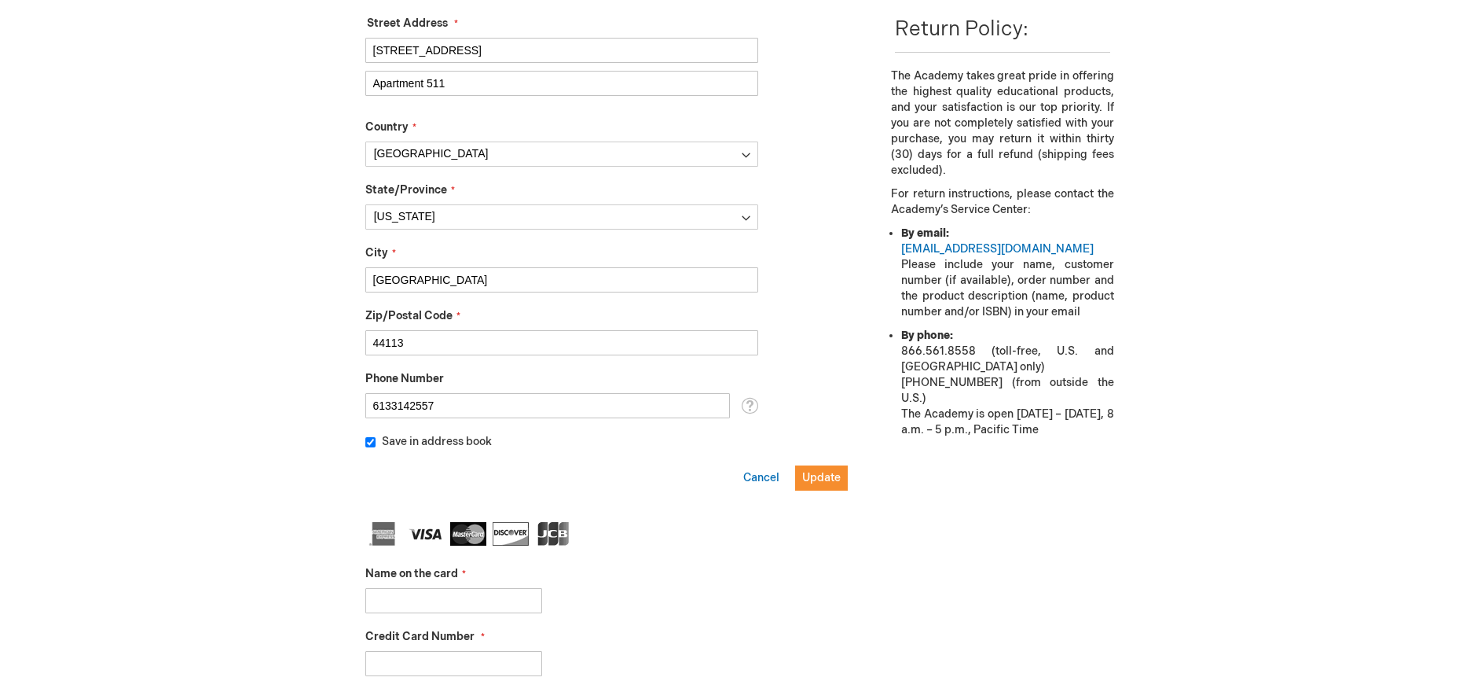
scroll to position [591, 0]
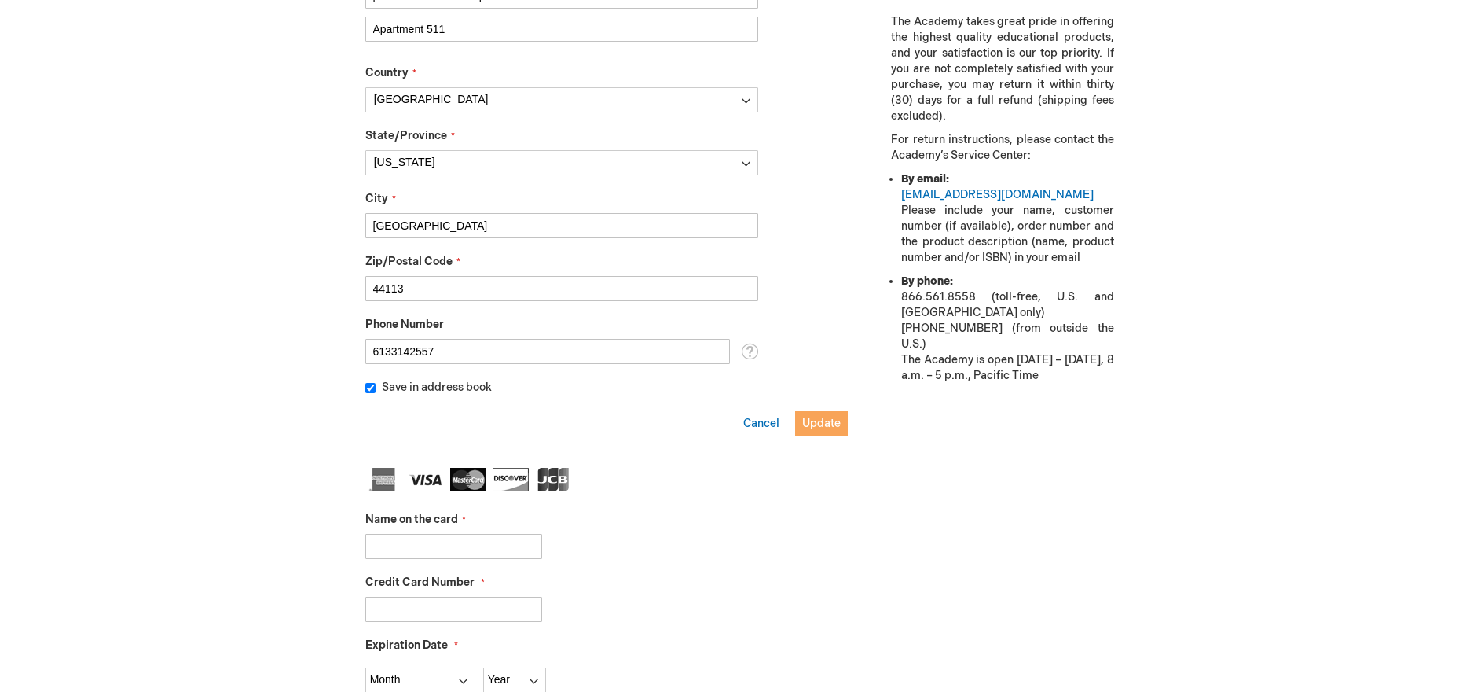
click at [831, 420] on span "Update" at bounding box center [821, 423] width 39 height 13
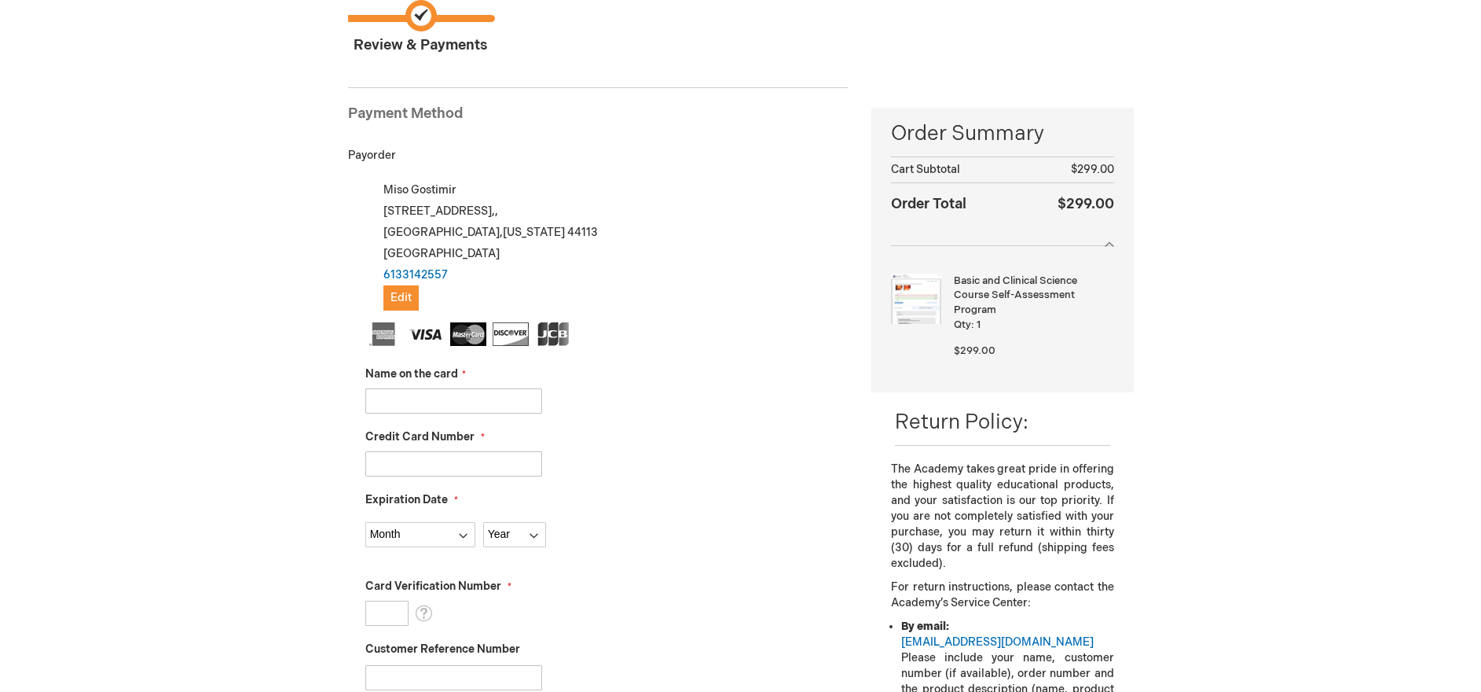
scroll to position [185, 0]
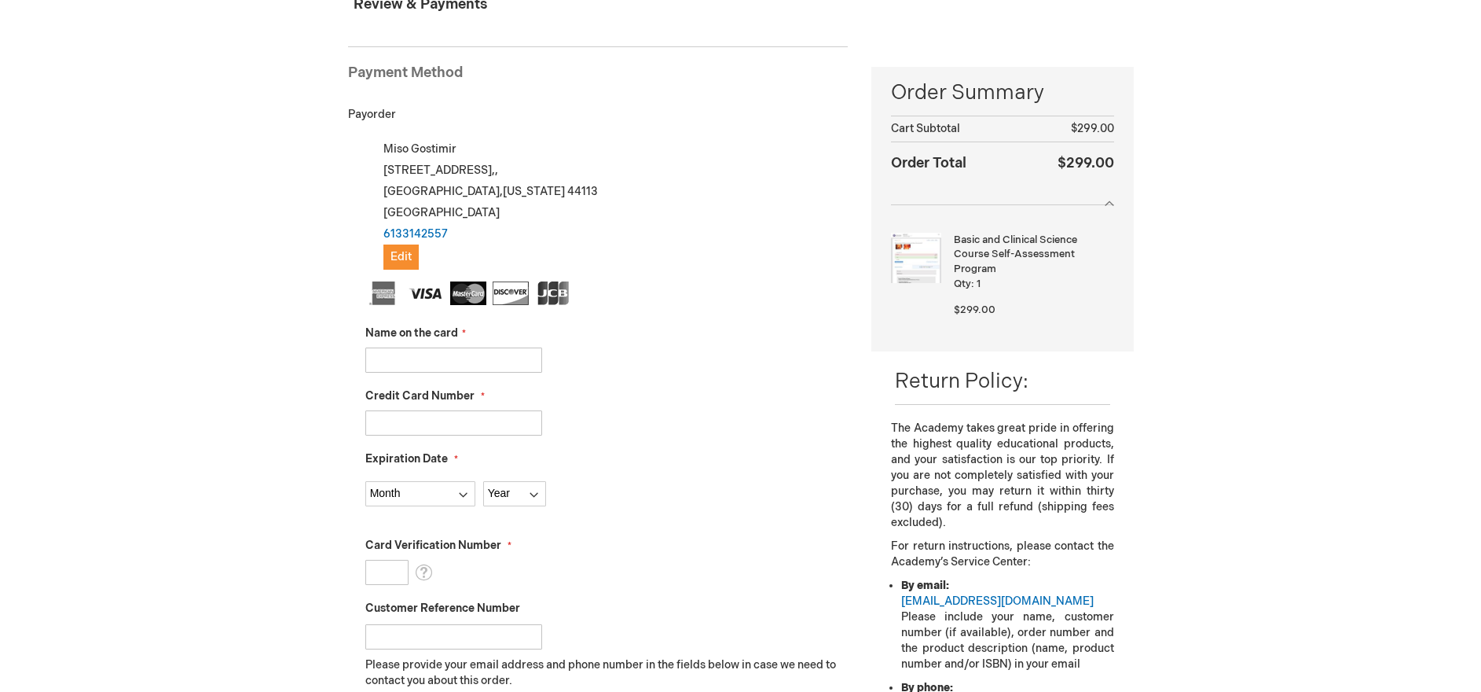
click at [458, 422] on input "Credit Card Number" at bounding box center [453, 422] width 177 height 25
paste input "5379861067889904"
type input "5379861067889904"
click at [444, 374] on fieldset "Name on the card Credit Card Number 5379861067889904 Expiration Date Month 01 -…" at bounding box center [606, 559] width 483 height 556
click at [446, 367] on input "Name on the card" at bounding box center [453, 359] width 177 height 25
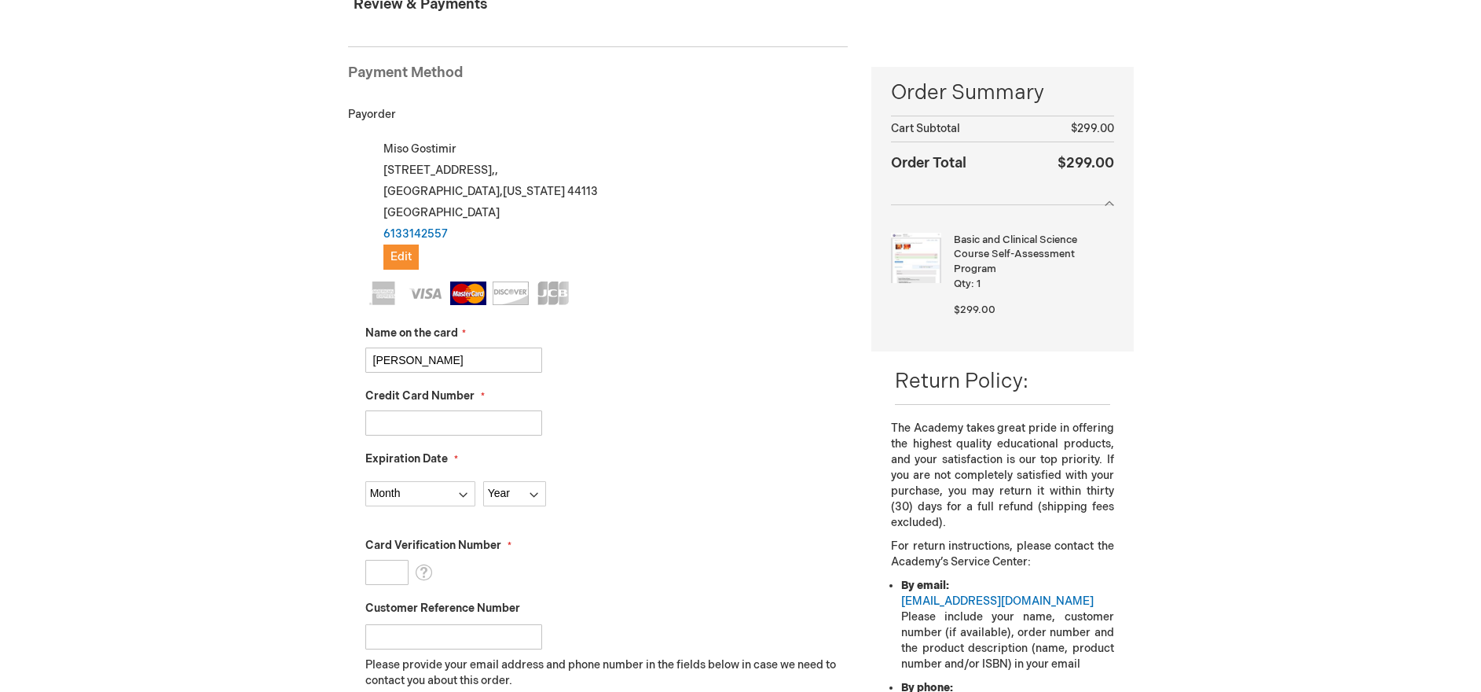
type input "[PERSON_NAME]"
select select "4"
select select "2029"
type input "303"
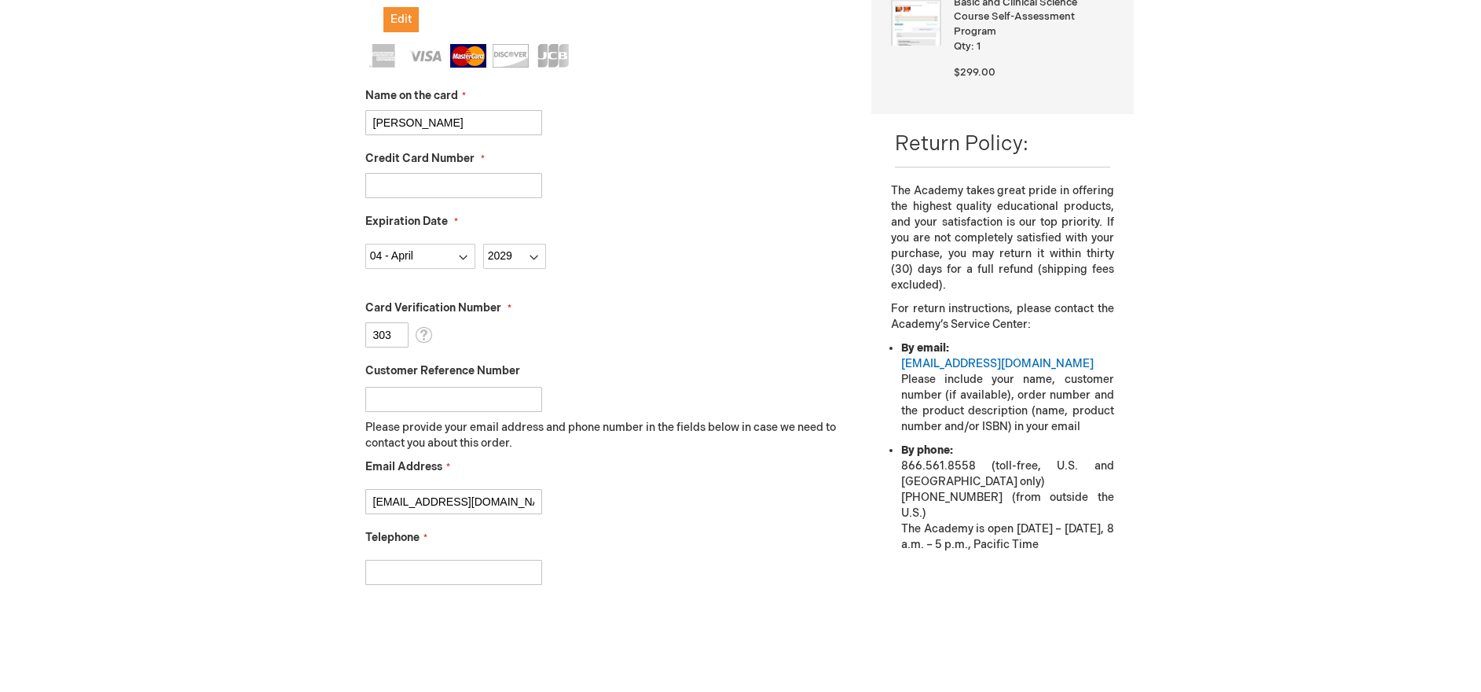
scroll to position [420, 0]
click at [487, 563] on input "Telephone" at bounding box center [453, 573] width 177 height 25
type input "6133142557"
click at [679, 431] on p "Please provide your email address and phone number in the fields below in case …" at bounding box center [606, 436] width 483 height 31
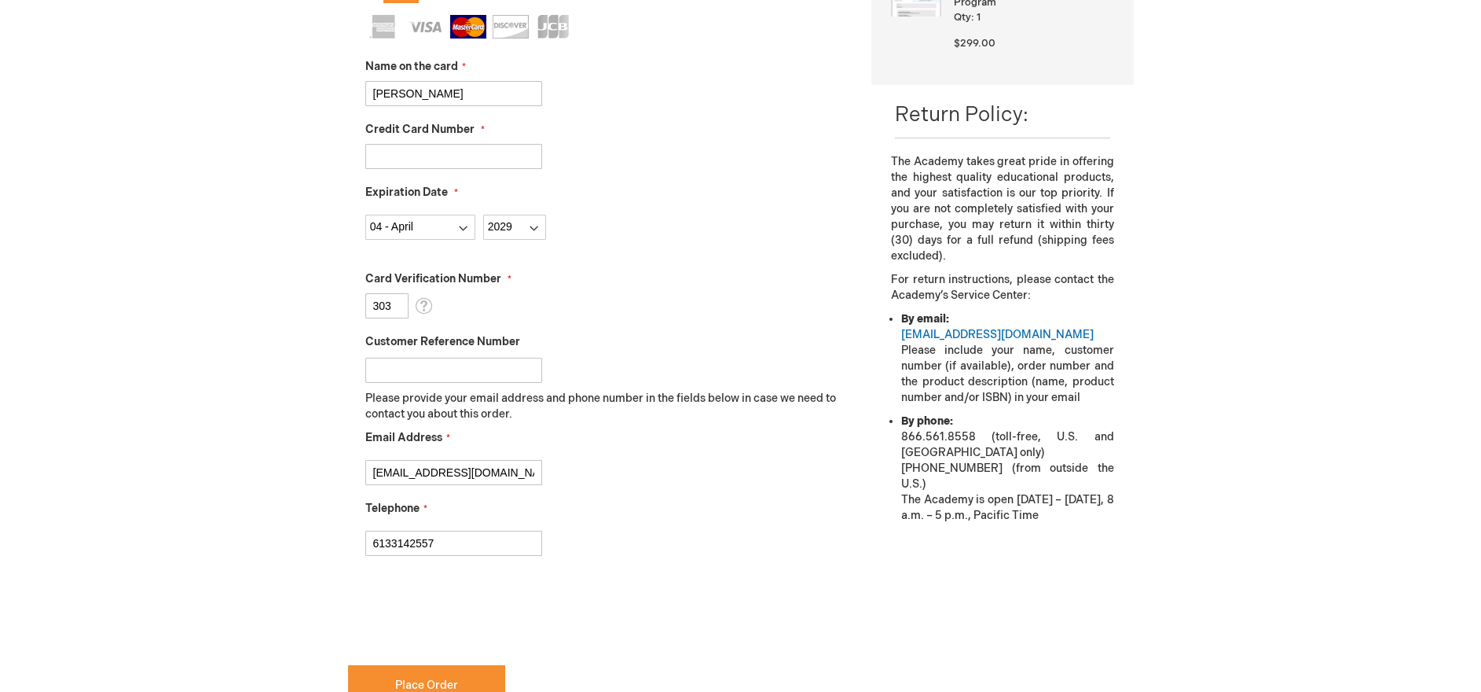
scroll to position [600, 0]
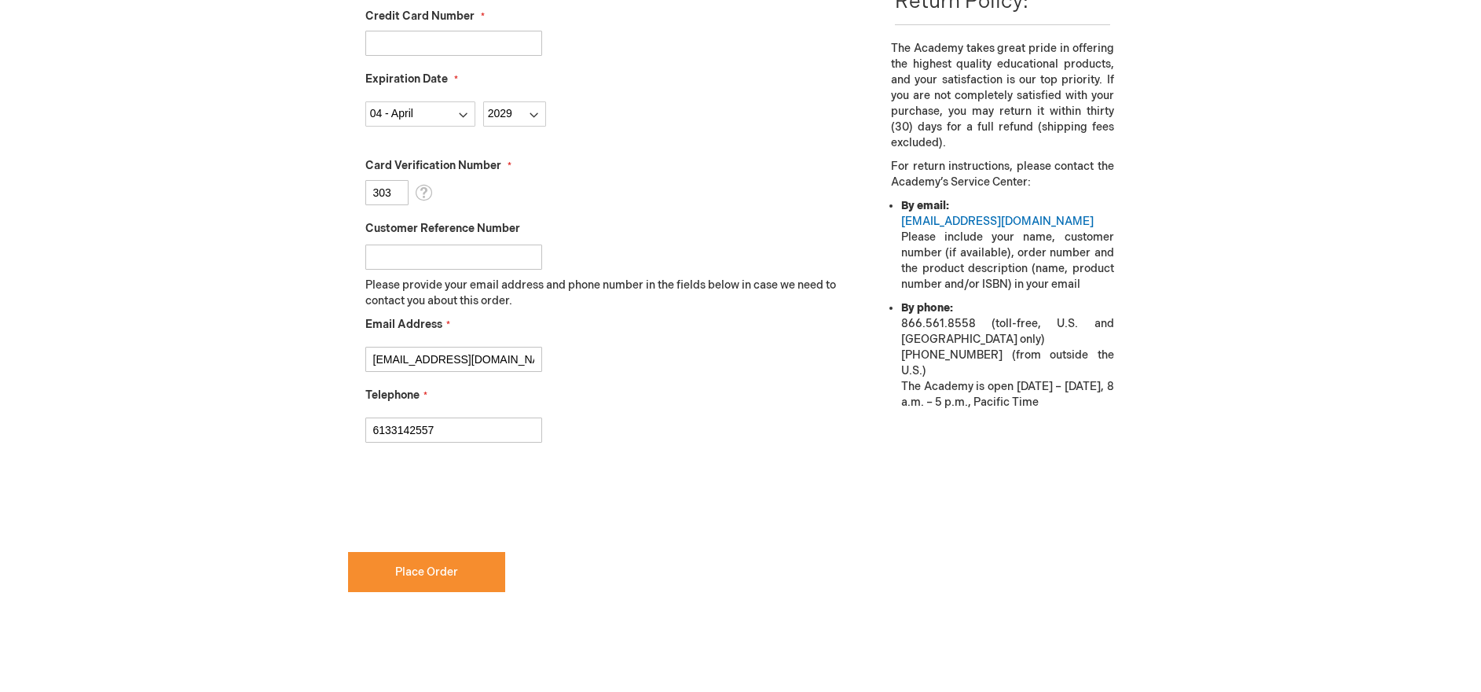
checkbox input "true"
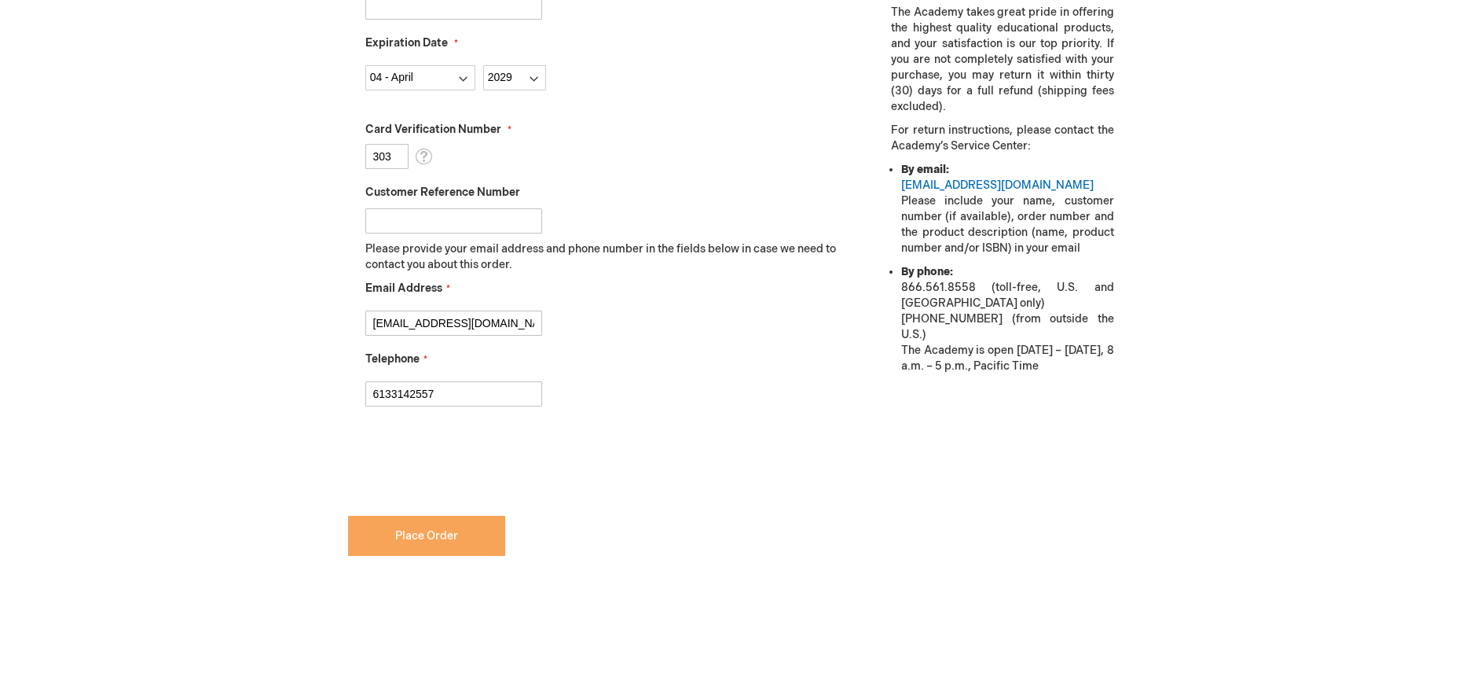
click at [431, 532] on span "Place Order" at bounding box center [426, 535] width 63 height 13
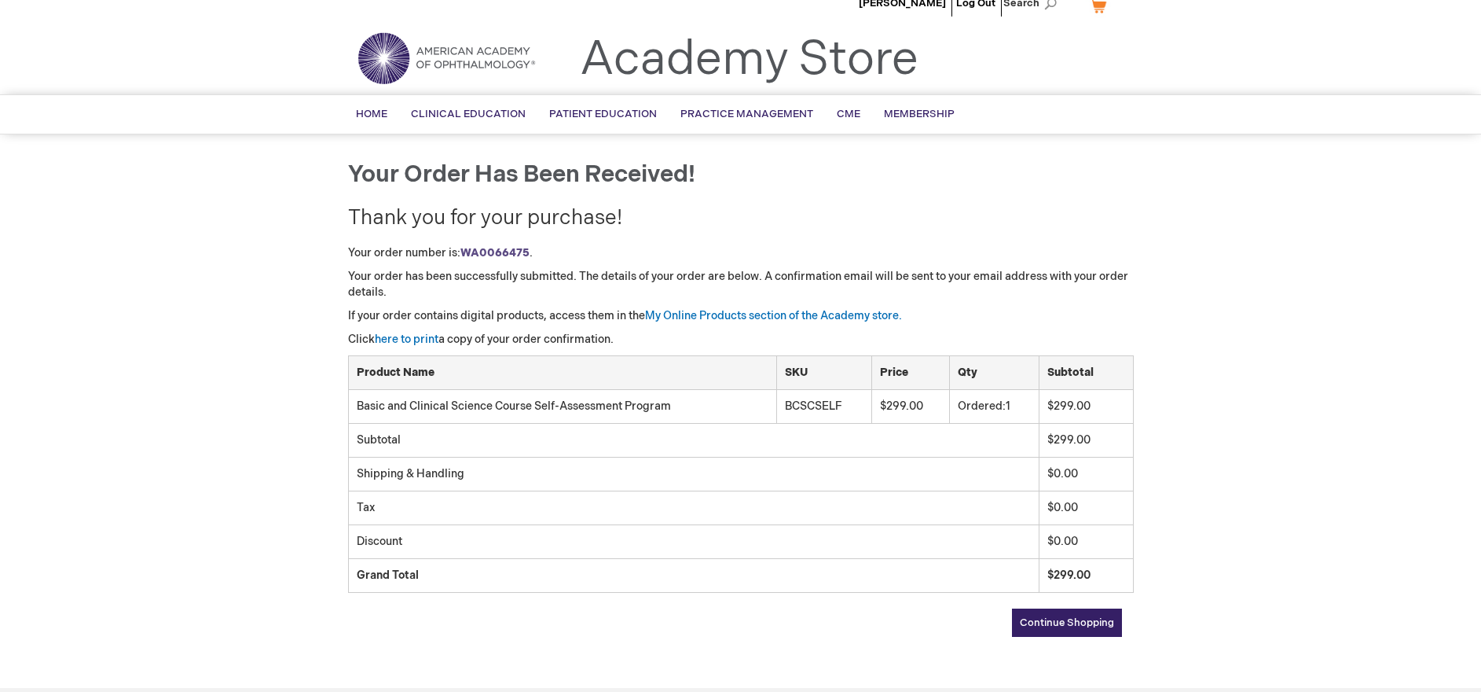
scroll to position [30, 0]
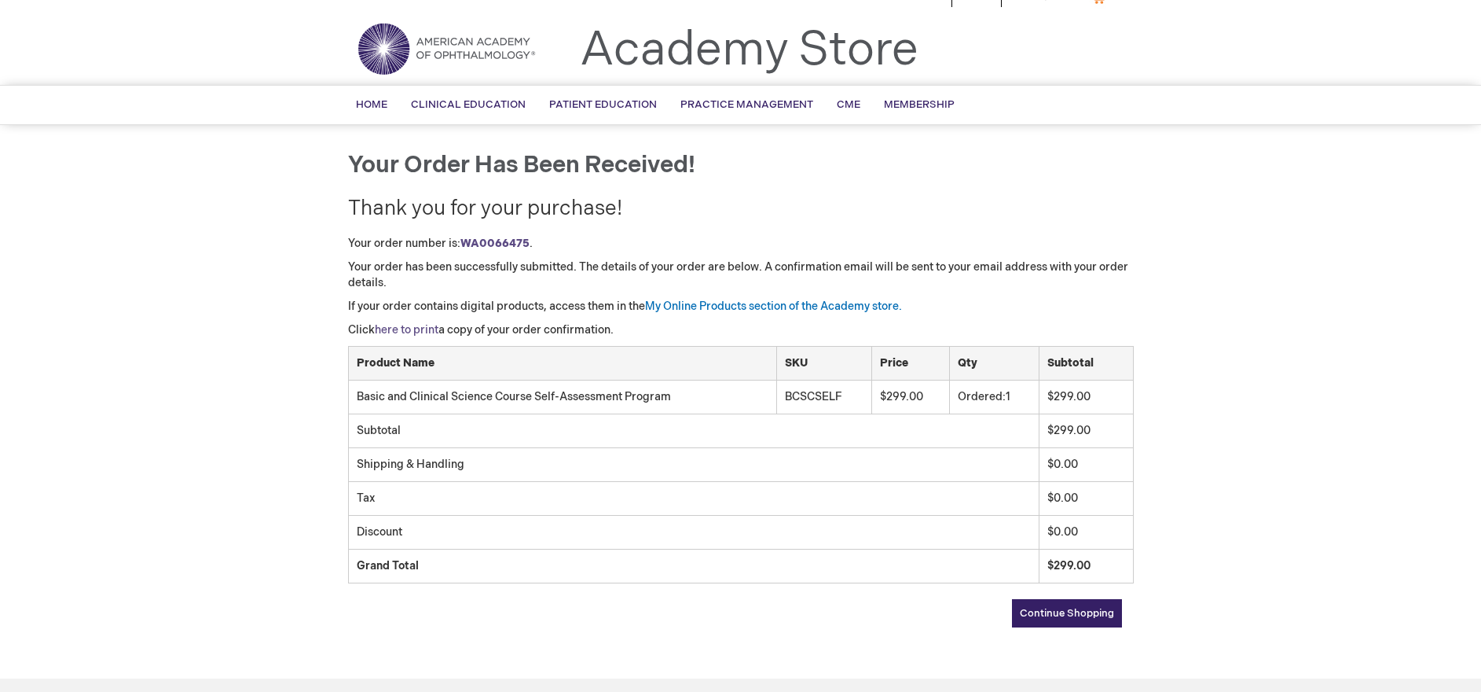
click at [428, 326] on link "here to print" at bounding box center [407, 329] width 64 height 13
click at [749, 306] on link "My Online Products section of the Academy store." at bounding box center [773, 305] width 257 height 13
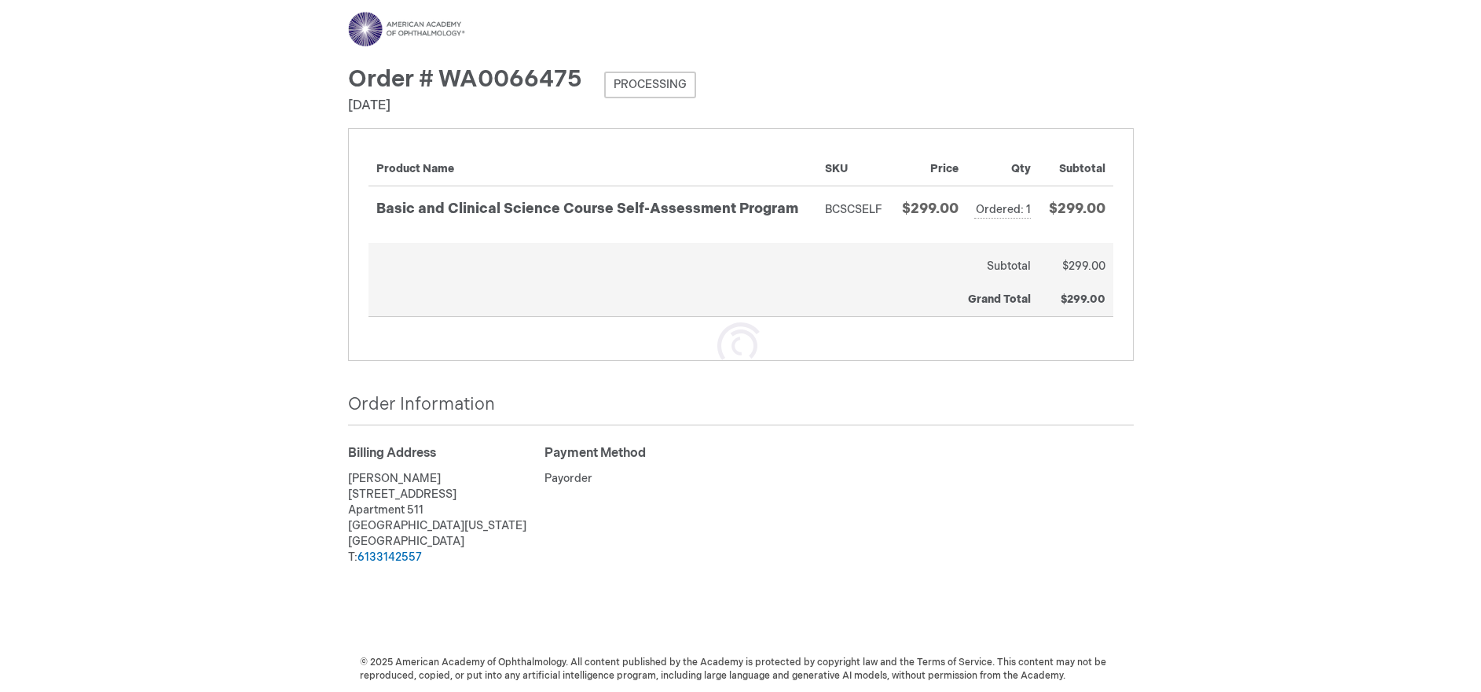
click at [1040, 105] on div "Order Date: [DATE]" at bounding box center [741, 106] width 786 height 18
click at [750, 82] on div "Order # WA0066475 Processing Order Date: [DATE]" at bounding box center [741, 98] width 786 height 63
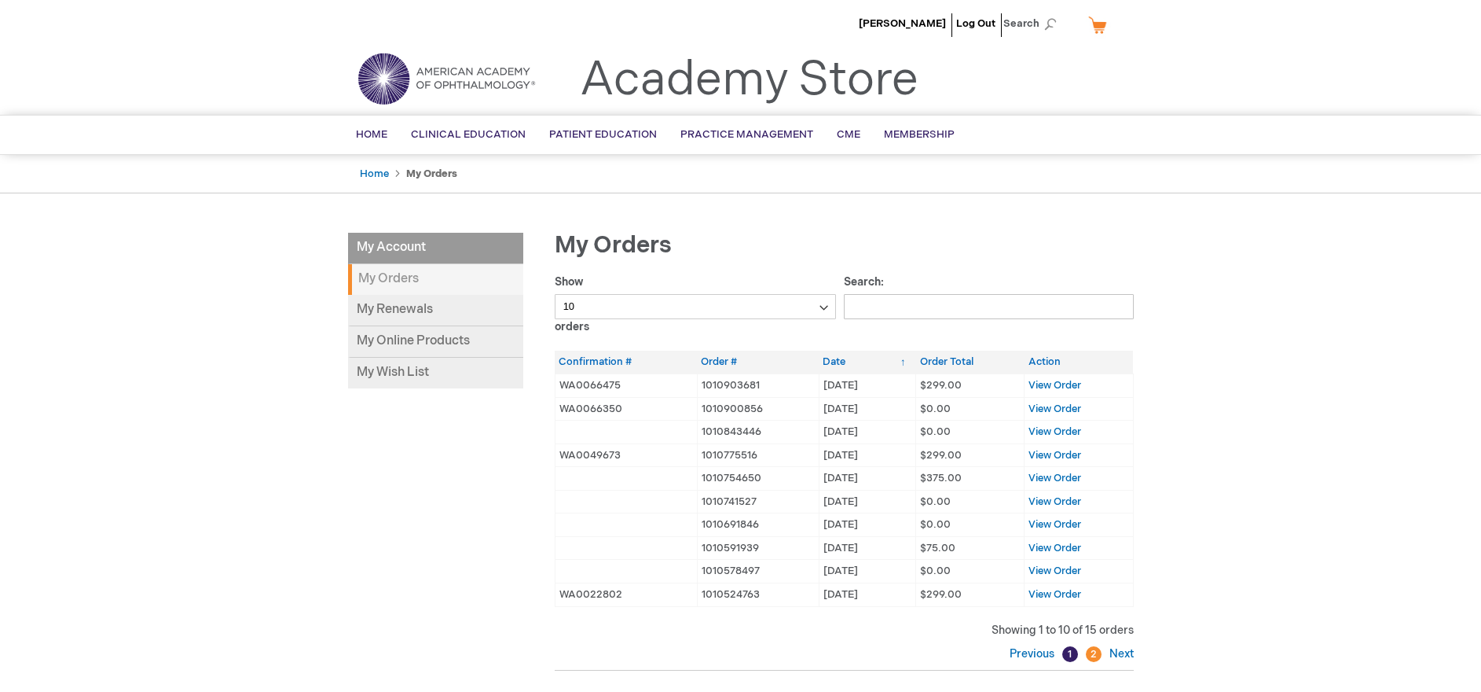
click at [321, 493] on div "[PERSON_NAME] Log Out Search My Cart CLOSE RECENTLY ADDED ITEM(S) Close There a…" at bounding box center [740, 509] width 1481 height 1018
click at [399, 270] on strong "My Orders" at bounding box center [435, 279] width 175 height 31
click at [1035, 385] on span "View Order" at bounding box center [1055, 385] width 53 height 13
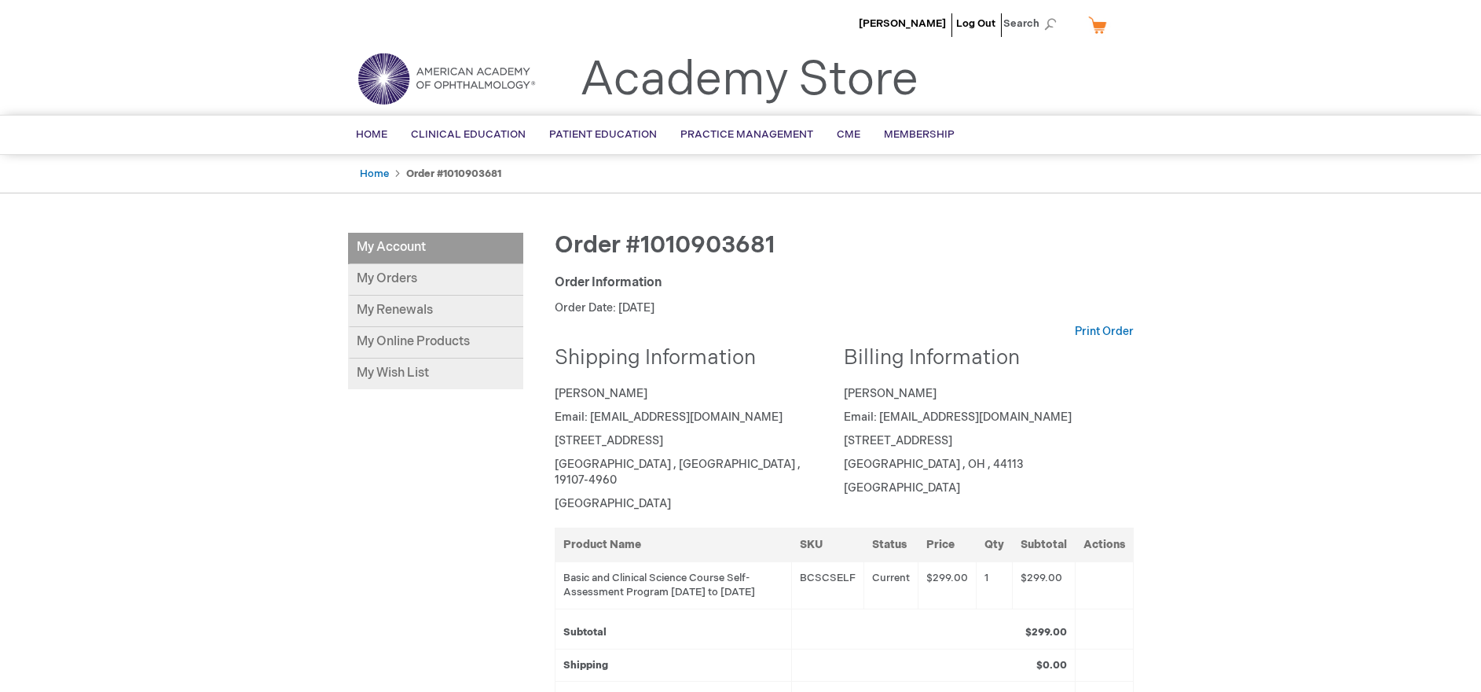
click at [936, 30] on li "[PERSON_NAME]" at bounding box center [902, 23] width 95 height 47
click at [923, 23] on span "[PERSON_NAME]" at bounding box center [902, 23] width 87 height 13
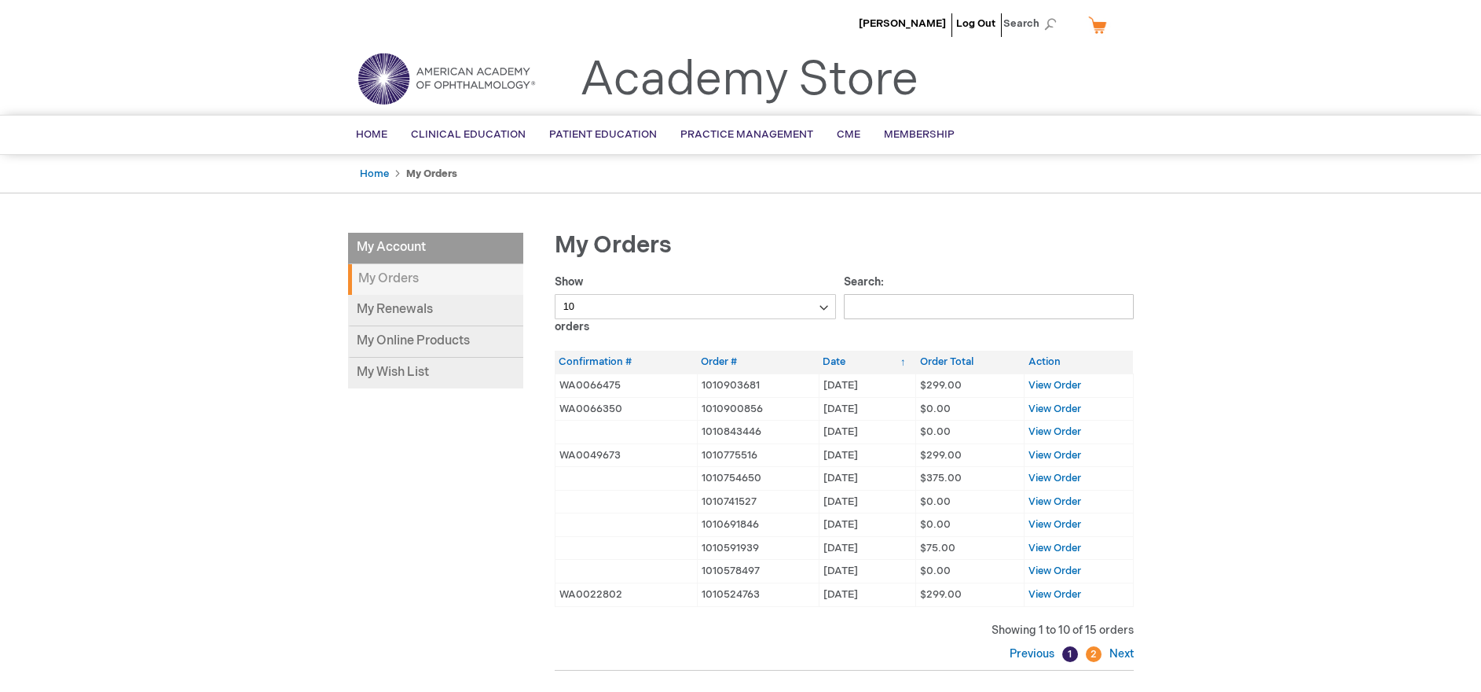
click at [862, 204] on div "[PERSON_NAME] Log Out Search My Cart CLOSE RECENTLY ADDED ITEM(S) Close There a…" at bounding box center [740, 509] width 1481 height 1018
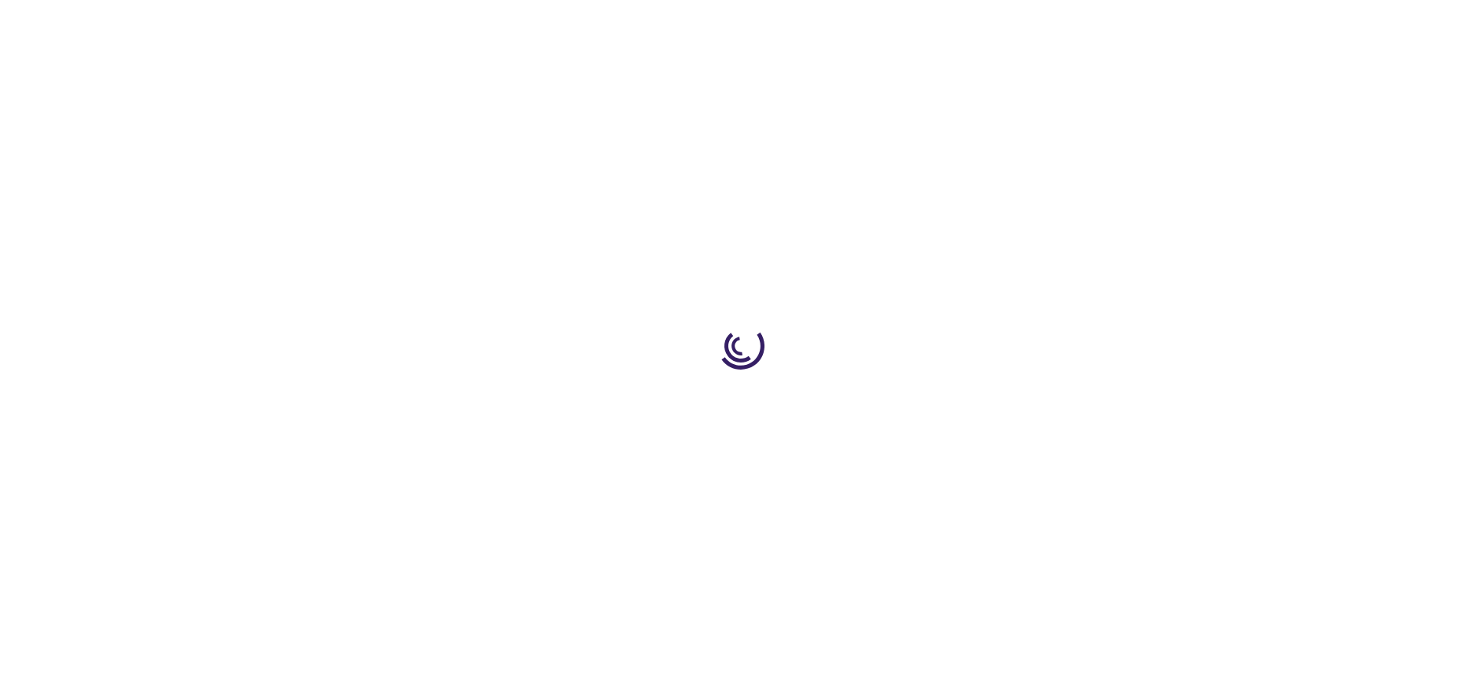
type input "1"
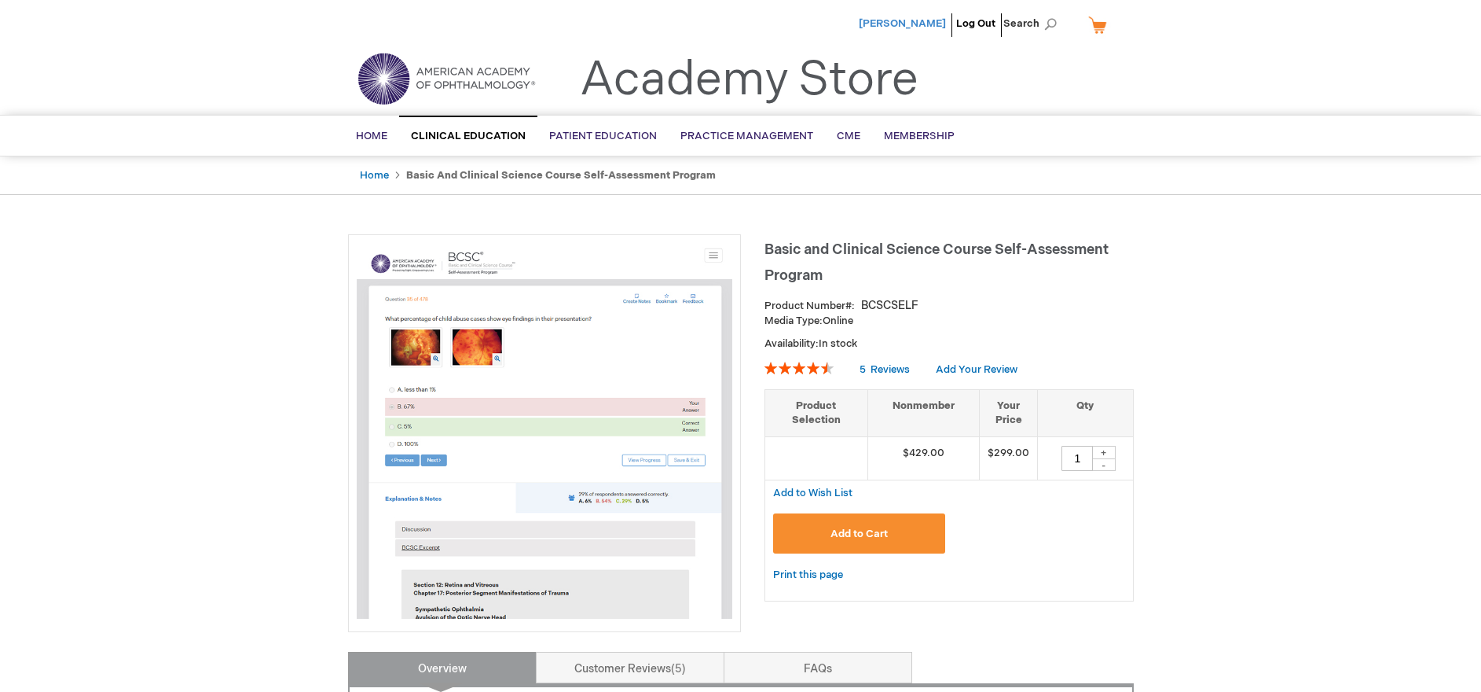
click at [928, 23] on span "[PERSON_NAME]" at bounding box center [902, 23] width 87 height 13
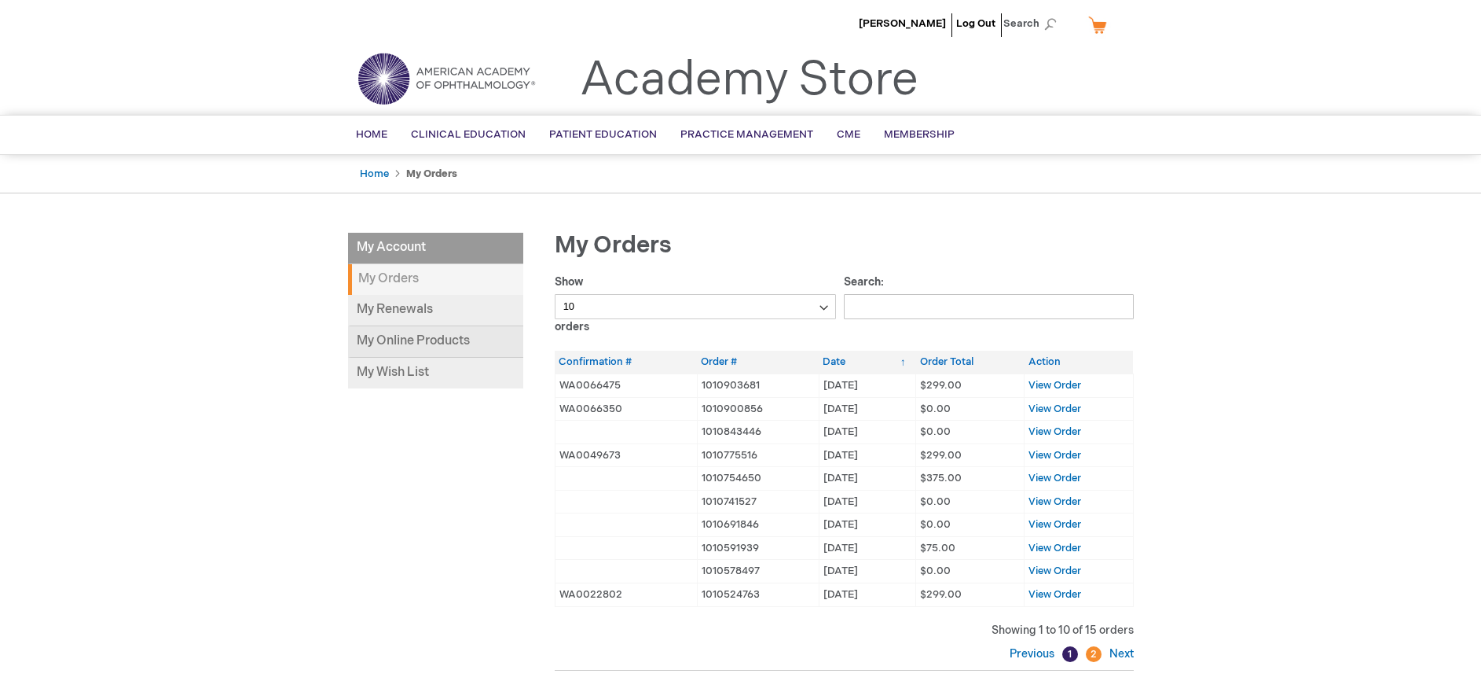
click at [389, 335] on link "My Online Products" at bounding box center [435, 341] width 175 height 31
